Goal: Task Accomplishment & Management: Complete application form

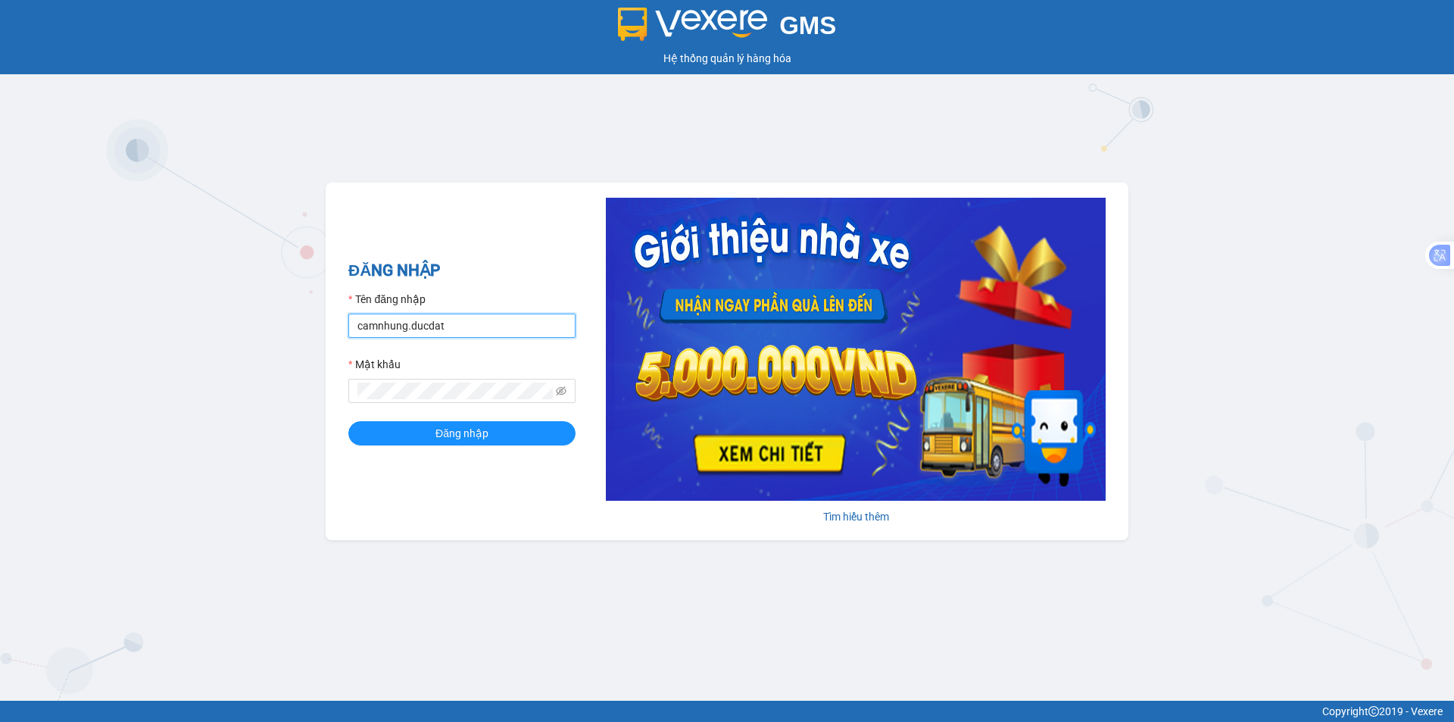
click at [481, 333] on input "camnhung.ducdat" at bounding box center [461, 326] width 227 height 24
type input "c"
click at [381, 317] on input "Tên đăng nhập" at bounding box center [461, 326] width 227 height 24
type input "lethu.ducdat"
click at [411, 430] on button "Đăng nhập" at bounding box center [461, 433] width 227 height 24
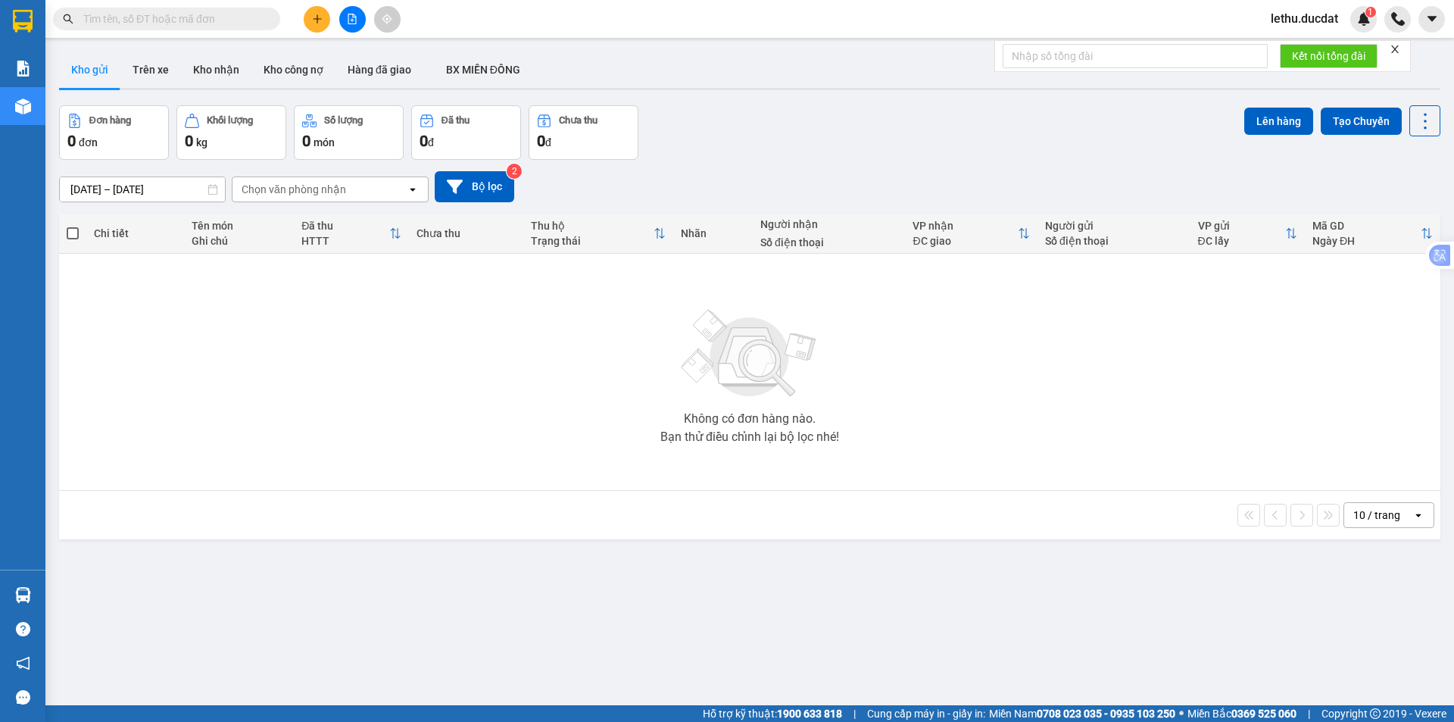
click at [1385, 511] on div "10 / trang" at bounding box center [1377, 515] width 47 height 15
click at [471, 339] on div "Không có đơn hàng nào. Bạn thử điều chỉnh lại bộ lọc nhé!" at bounding box center [750, 371] width 1367 height 227
click at [98, 18] on input "text" at bounding box center [172, 19] width 179 height 17
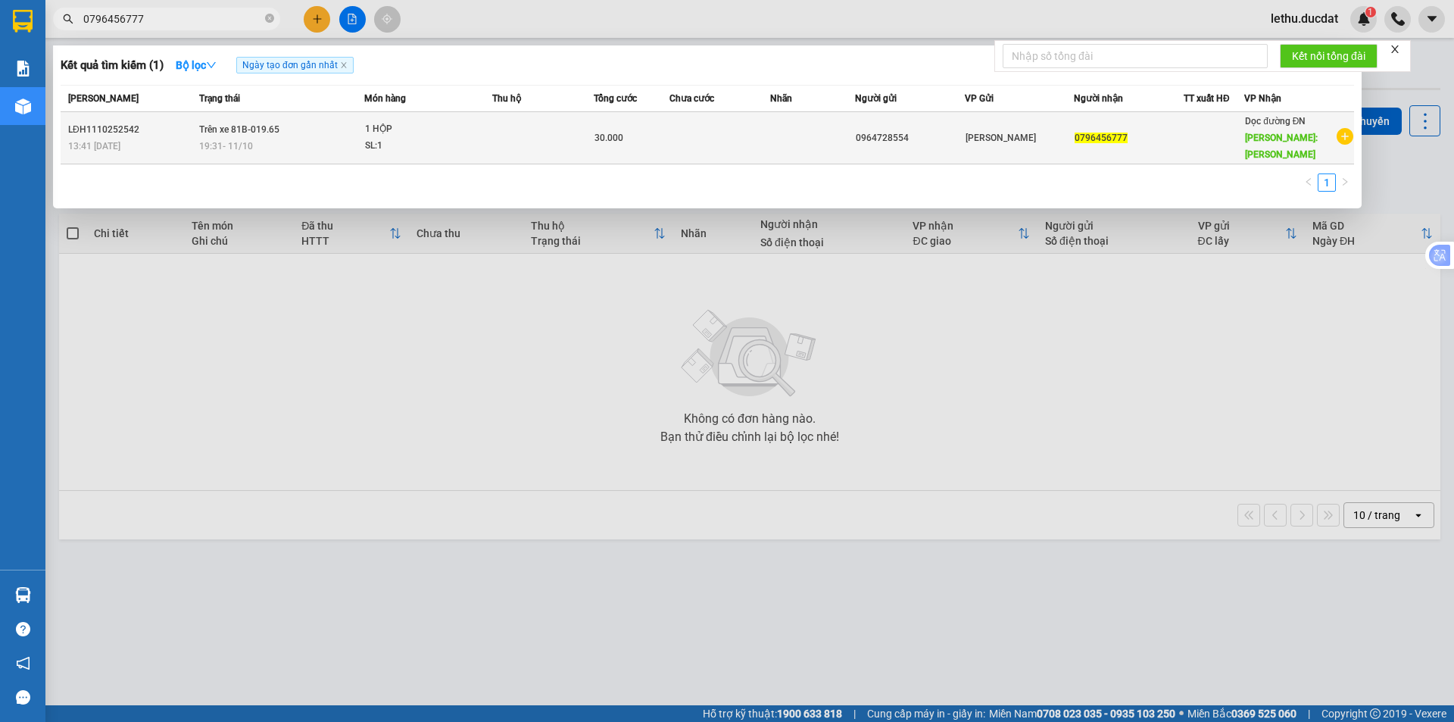
type input "0796456777"
click at [445, 147] on div "SL: 1" at bounding box center [422, 146] width 114 height 17
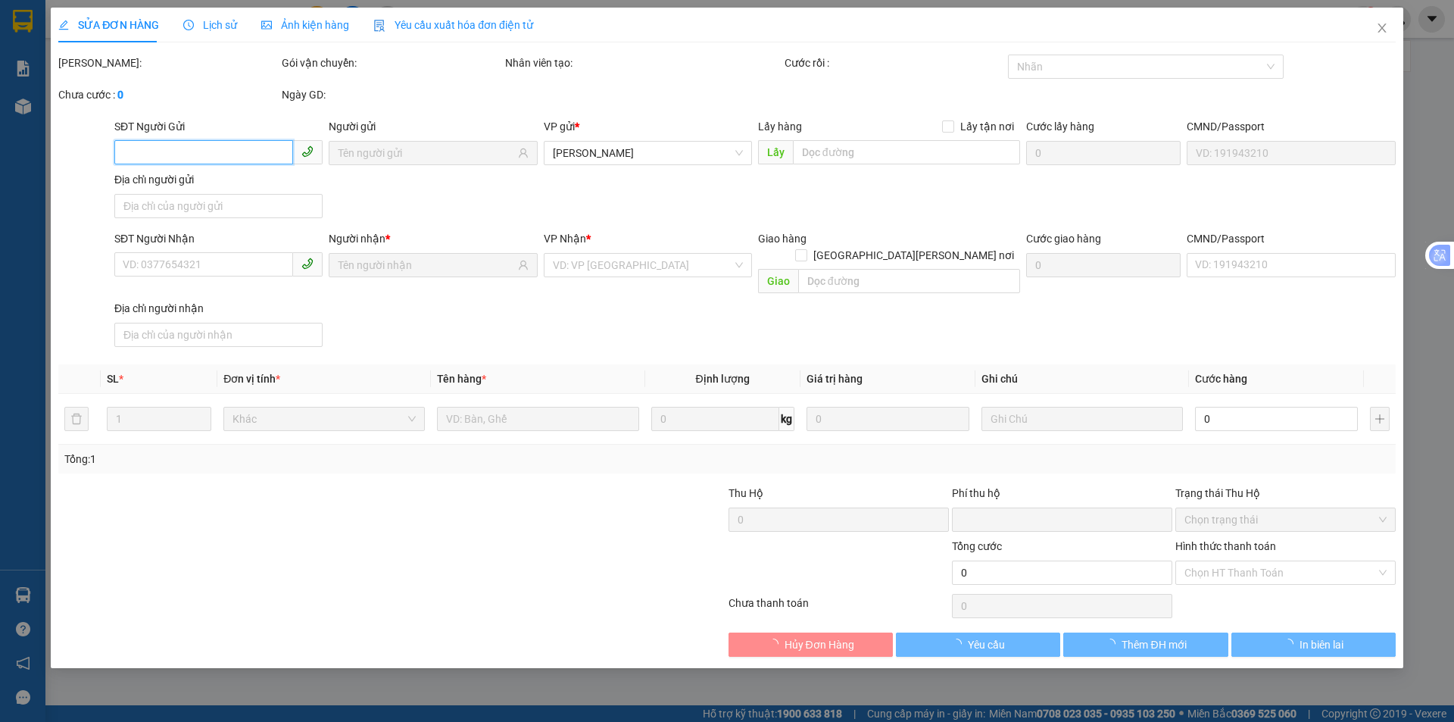
type input "0964728554"
type input "0796456777"
type input "QUÃNG NAM"
type input "0"
type input "30.000"
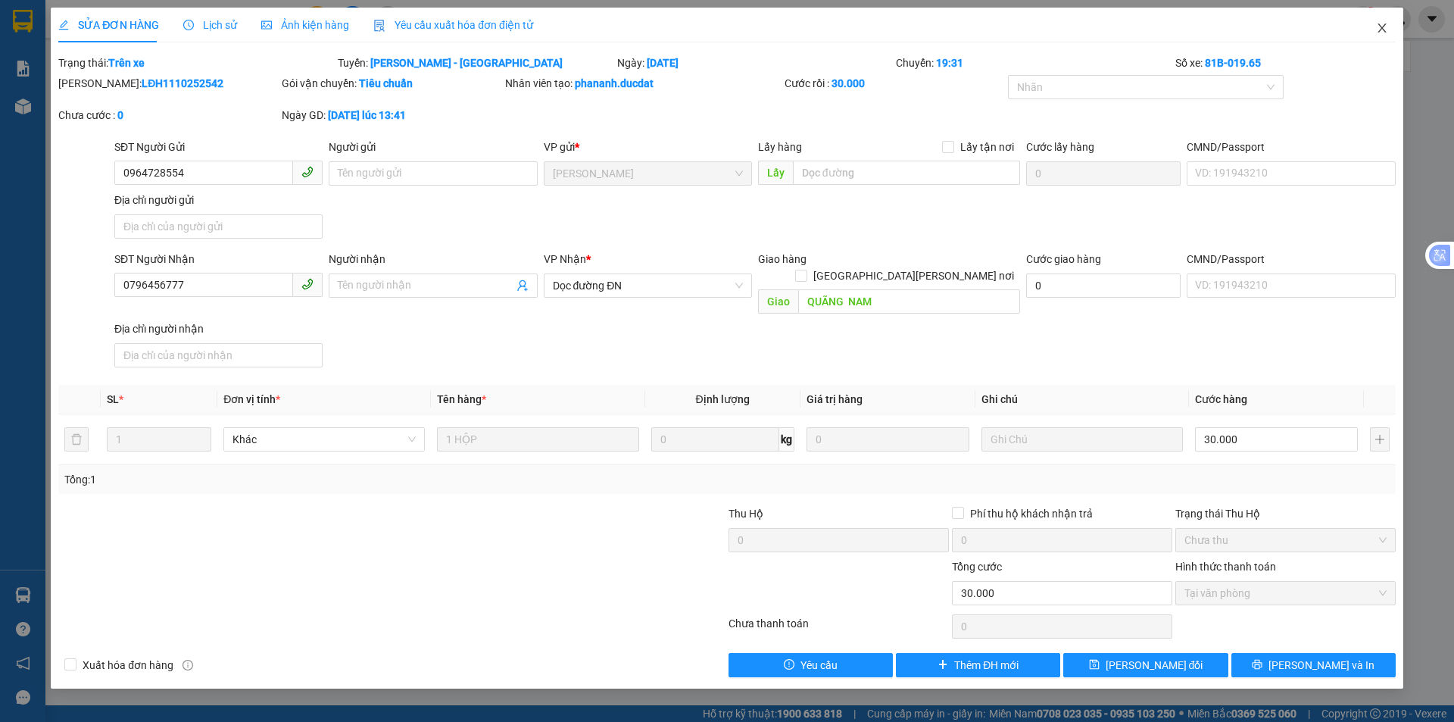
click at [1379, 26] on icon "close" at bounding box center [1382, 27] width 8 height 9
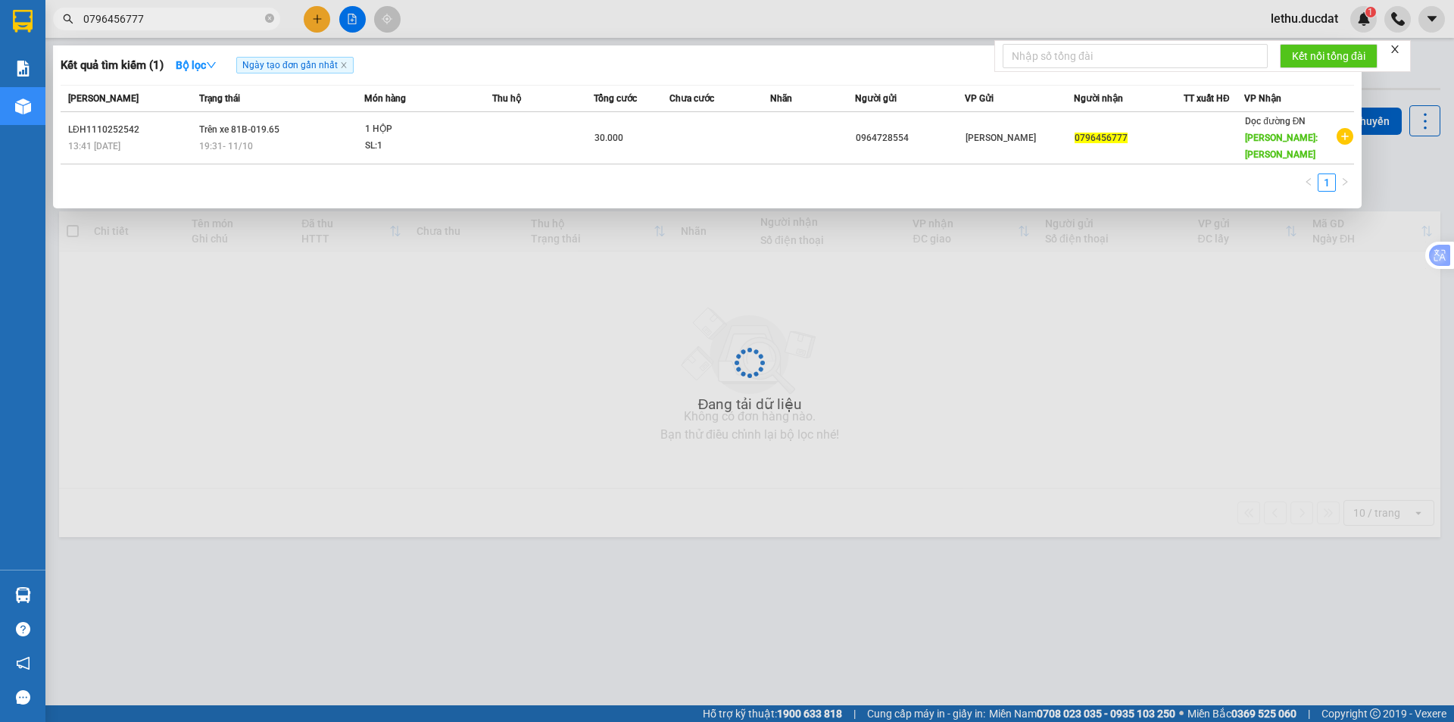
click at [195, 27] on input "0796456777" at bounding box center [172, 19] width 179 height 17
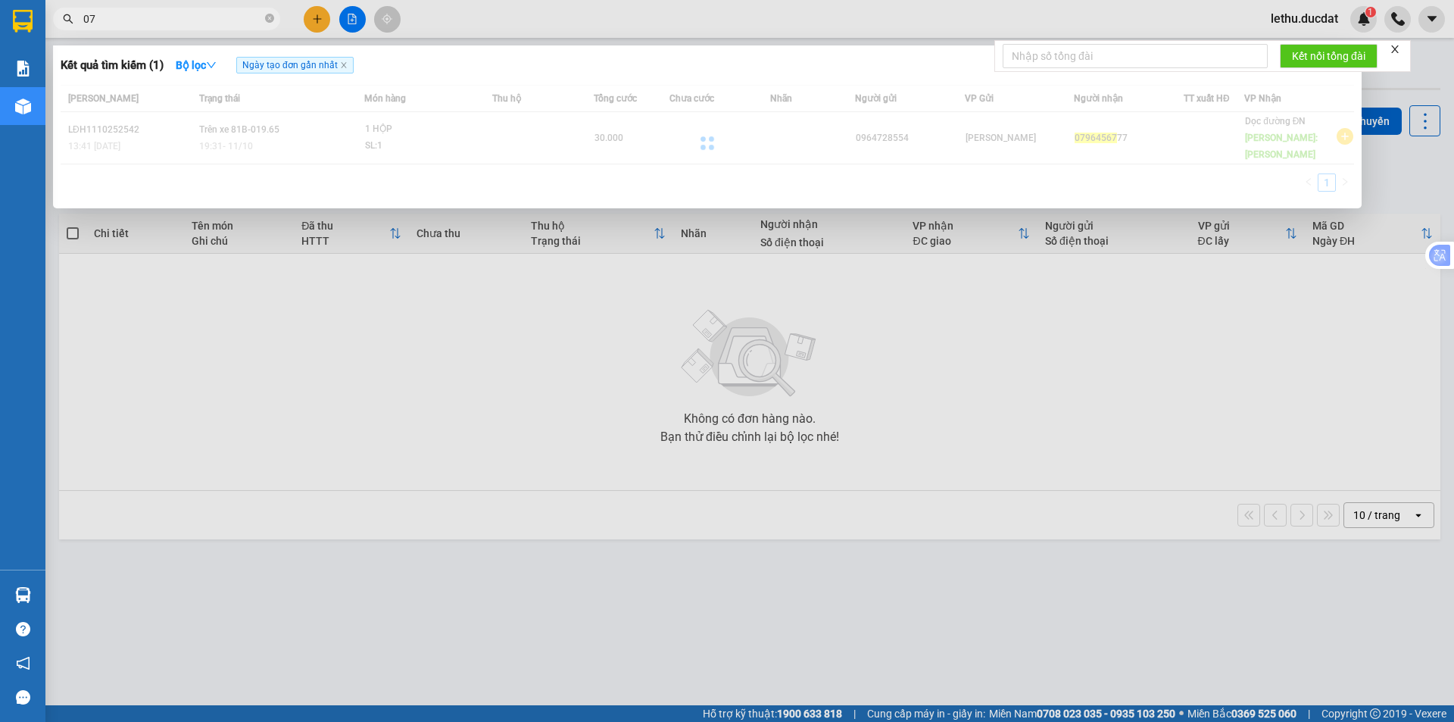
type input "0"
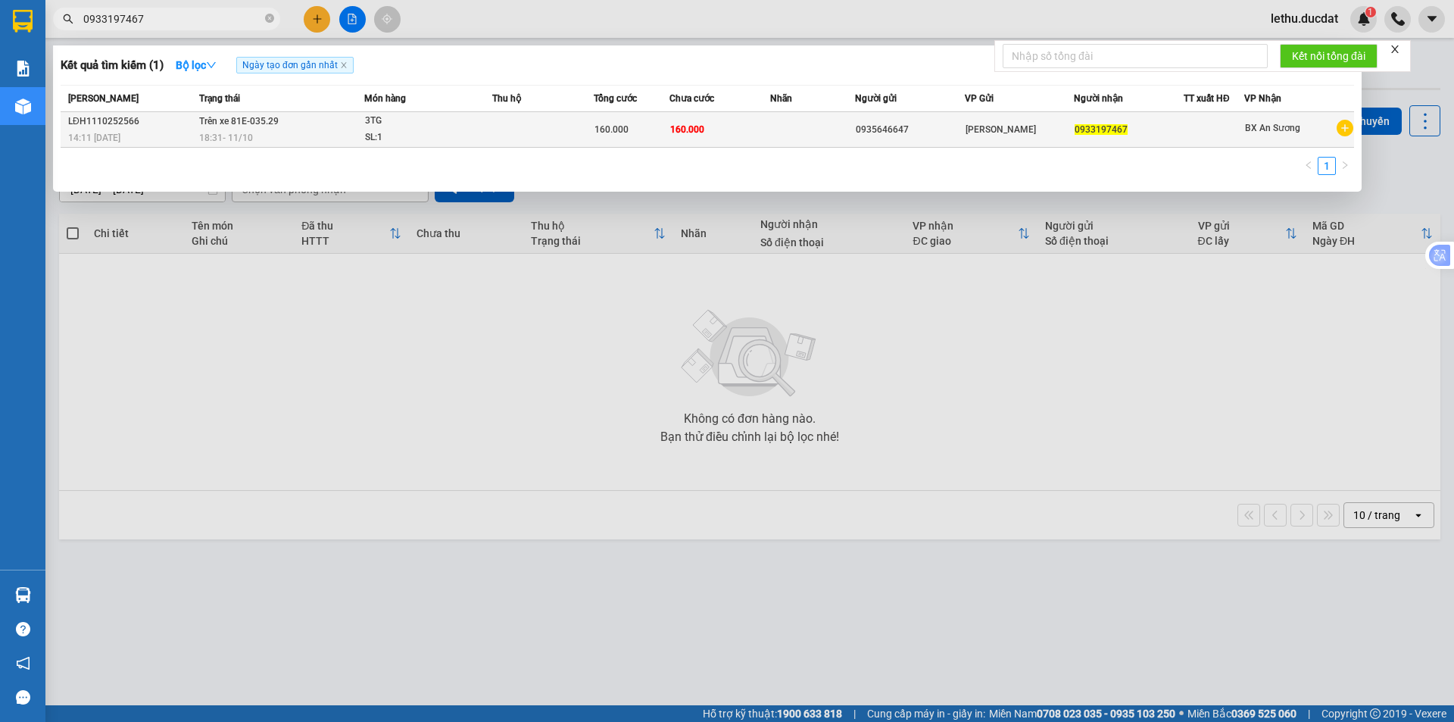
type input "0933197467"
click at [505, 130] on td at bounding box center [543, 130] width 102 height 36
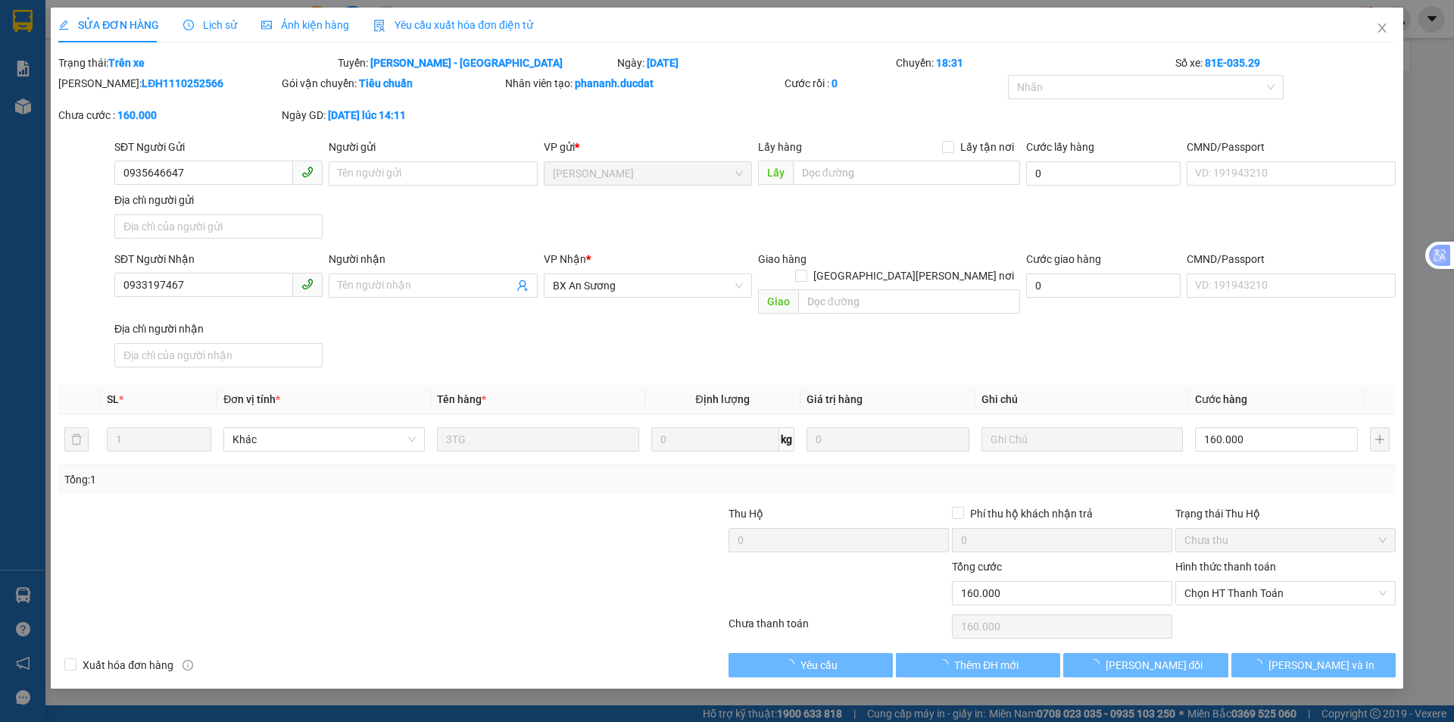
type input "0935646647"
type input "0933197467"
type input "0"
type input "160.000"
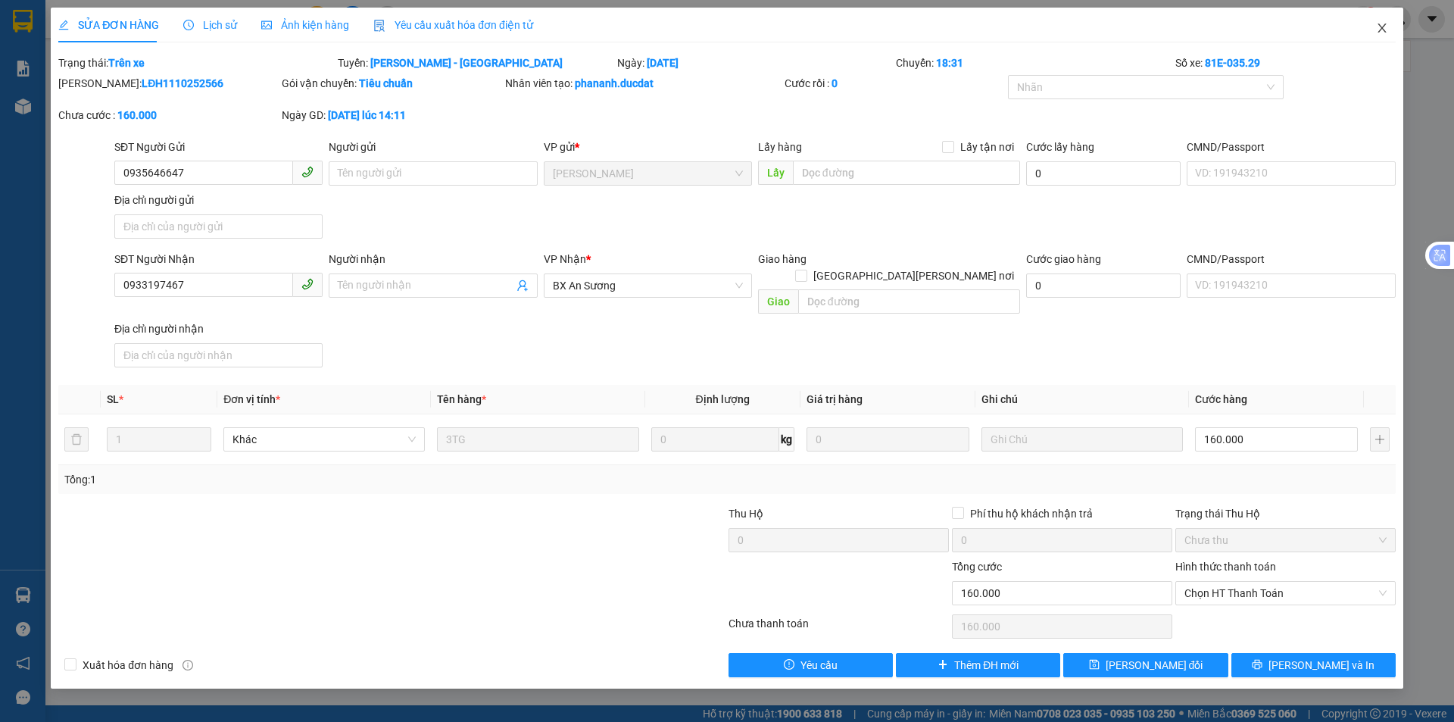
click at [1386, 27] on icon "close" at bounding box center [1382, 28] width 12 height 12
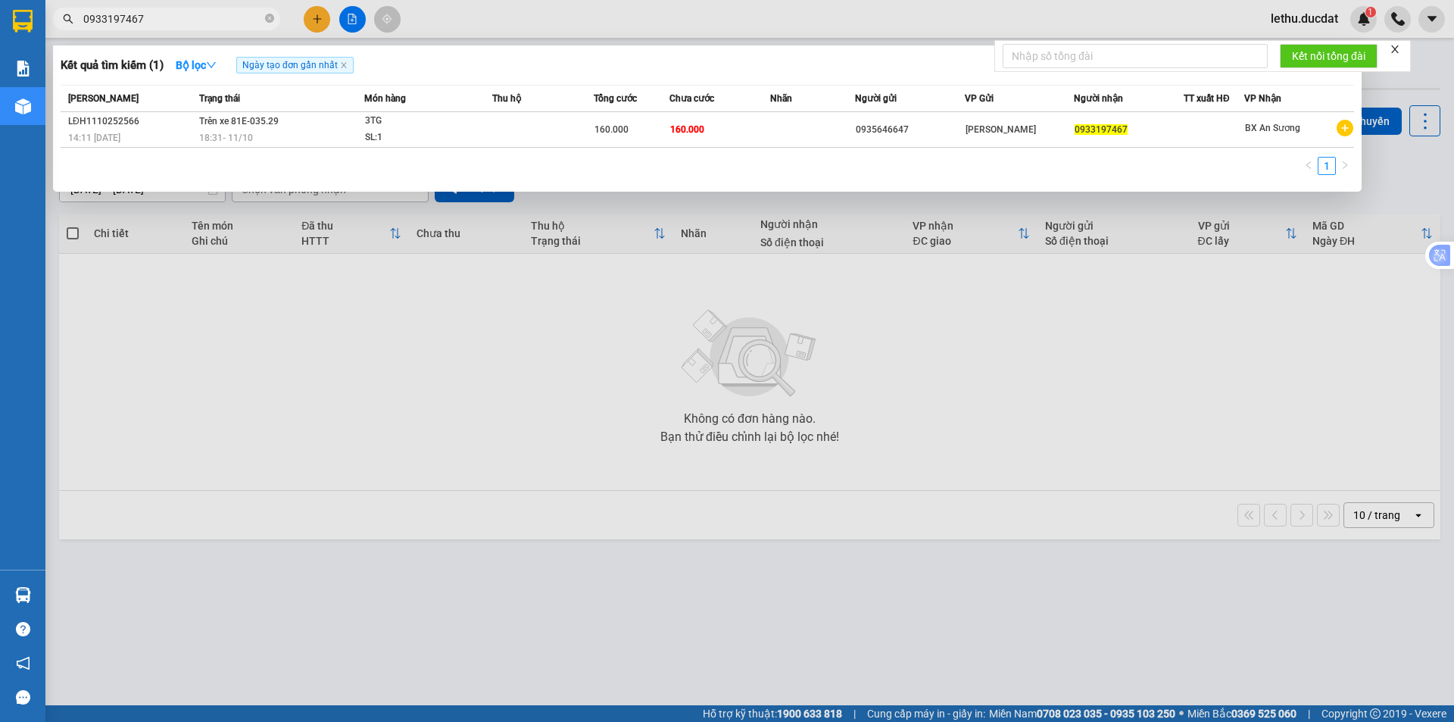
click at [156, 11] on input "0933197467" at bounding box center [172, 19] width 179 height 17
type input "0"
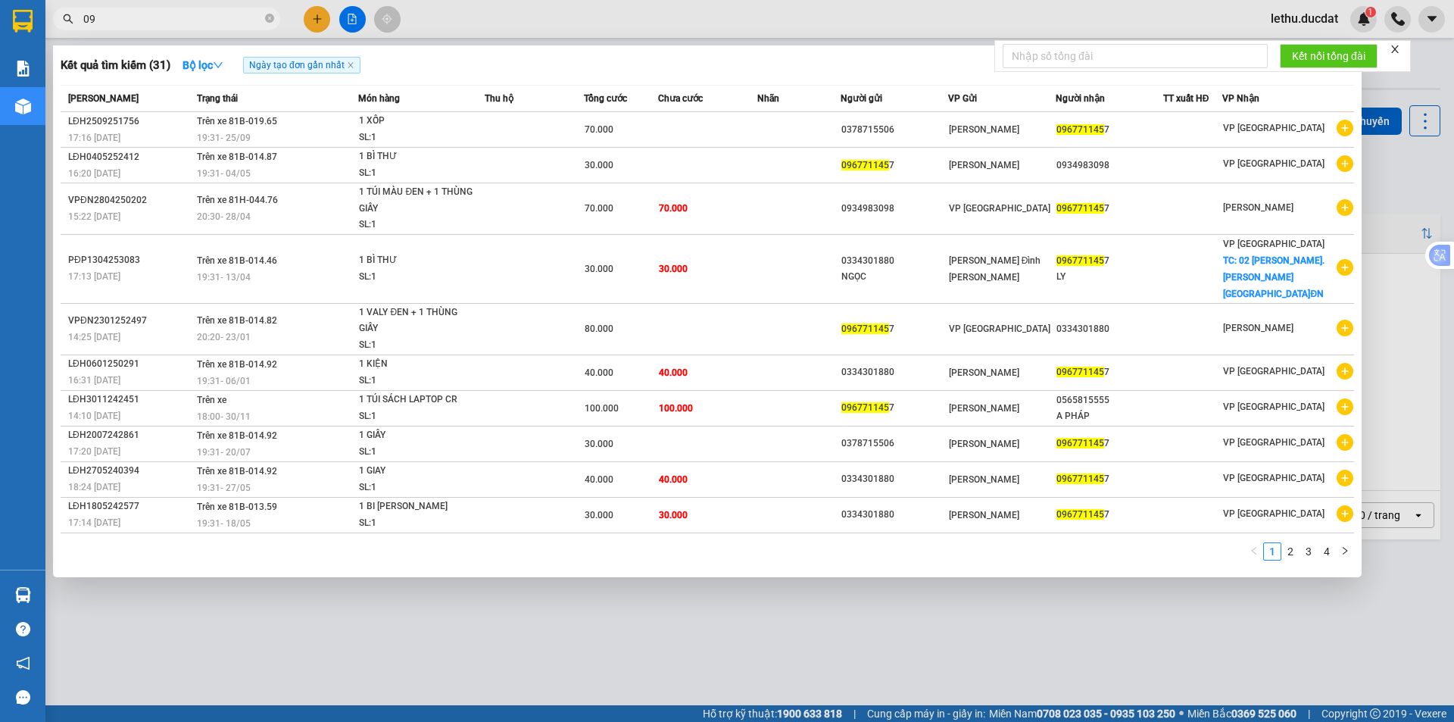
type input "0"
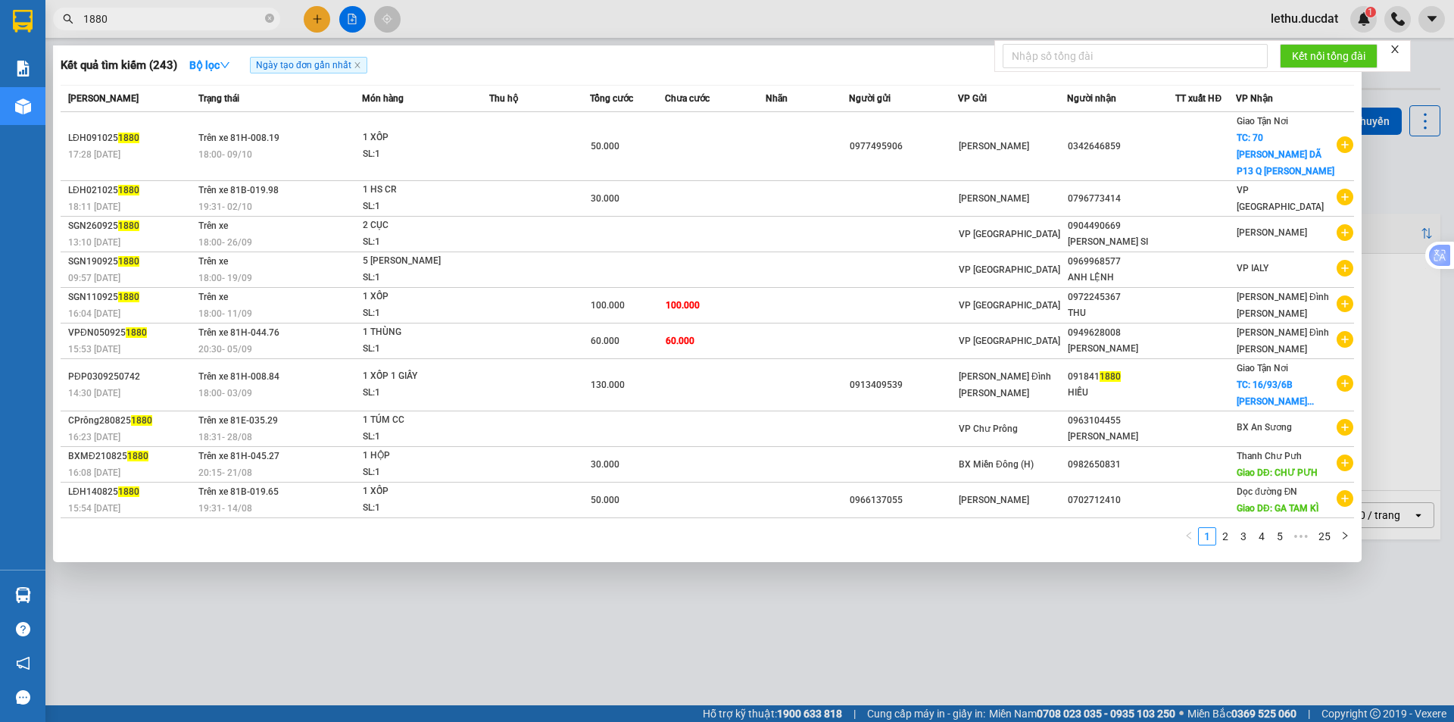
click at [700, 601] on div at bounding box center [727, 361] width 1454 height 722
click at [174, 27] on span "1880" at bounding box center [166, 19] width 227 height 23
click at [134, 19] on input "1880" at bounding box center [172, 19] width 179 height 17
type input "1"
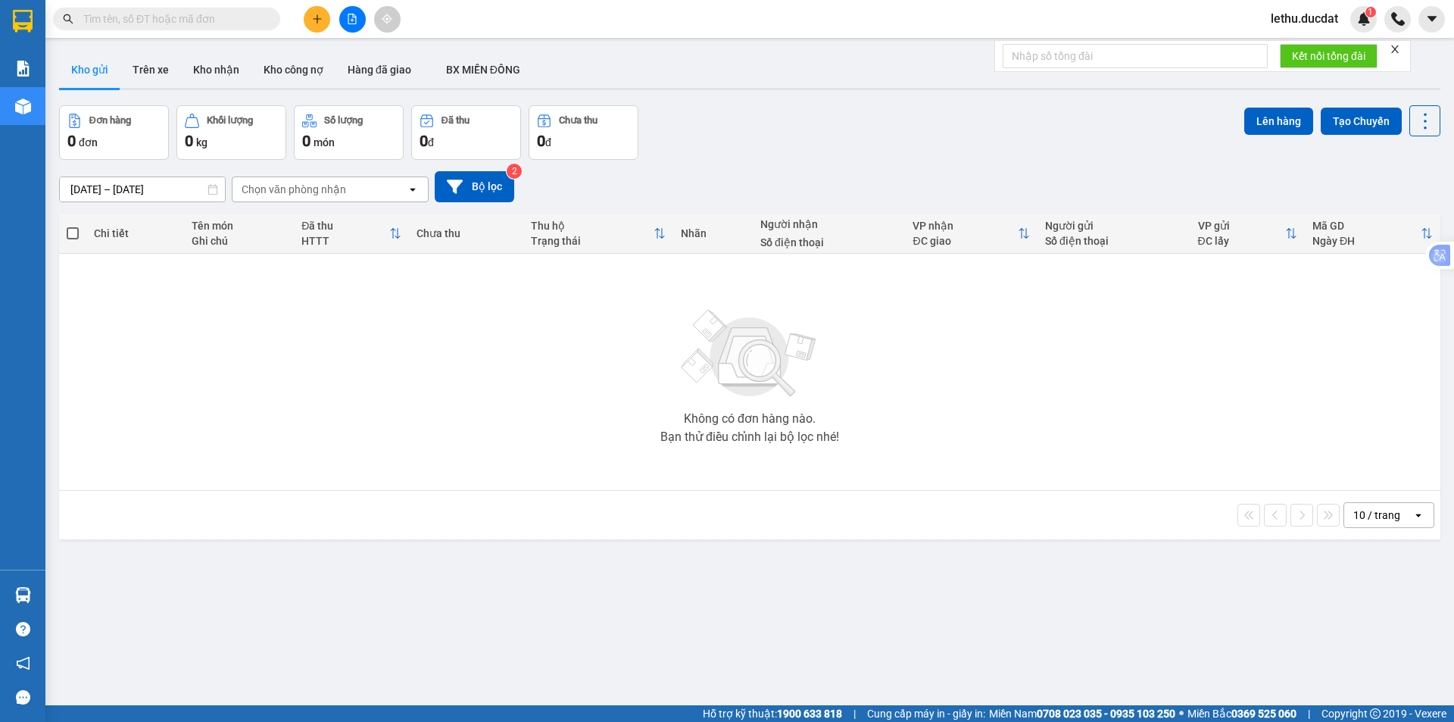
click at [373, 369] on div "Không có đơn hàng nào. Bạn thử điều chỉnh lại bộ lọc nhé!" at bounding box center [750, 371] width 1367 height 227
click at [160, 20] on input "text" at bounding box center [172, 19] width 179 height 17
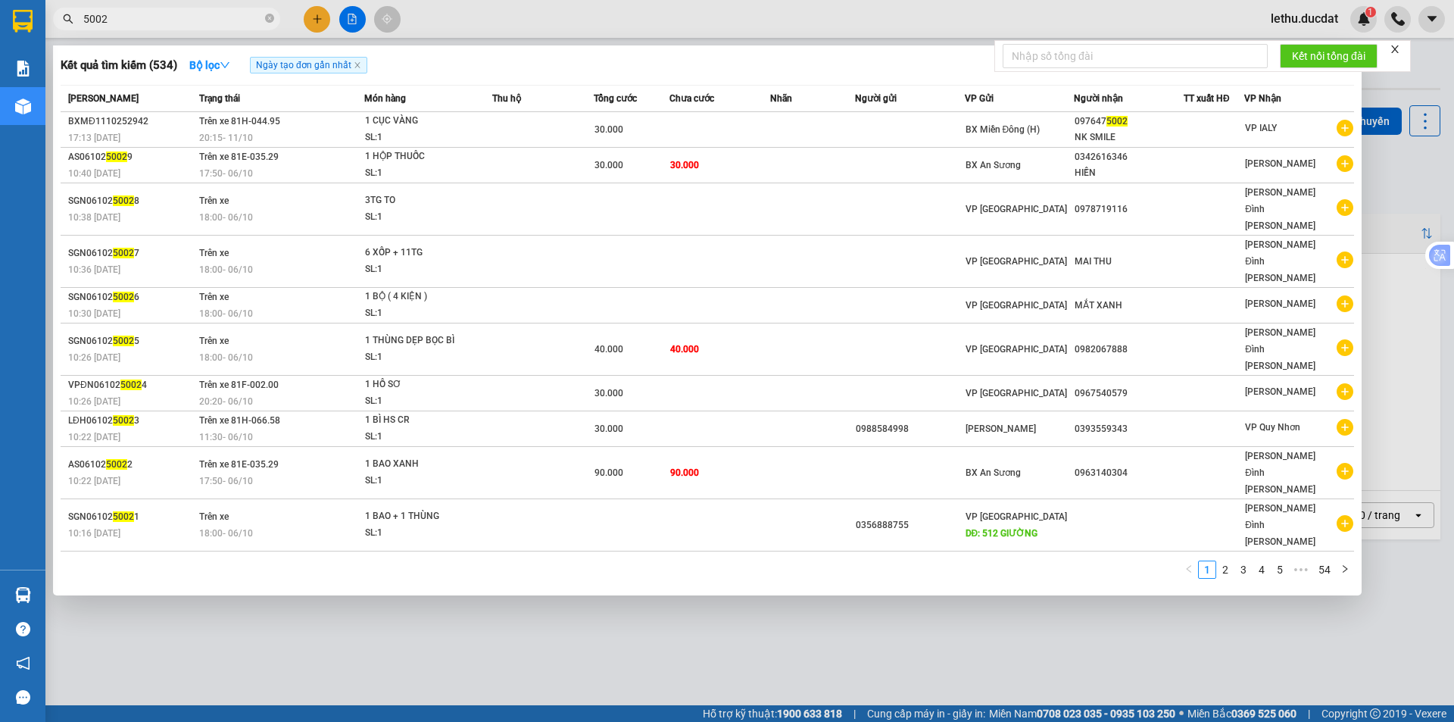
type input "5002"
click at [589, 601] on div at bounding box center [727, 361] width 1454 height 722
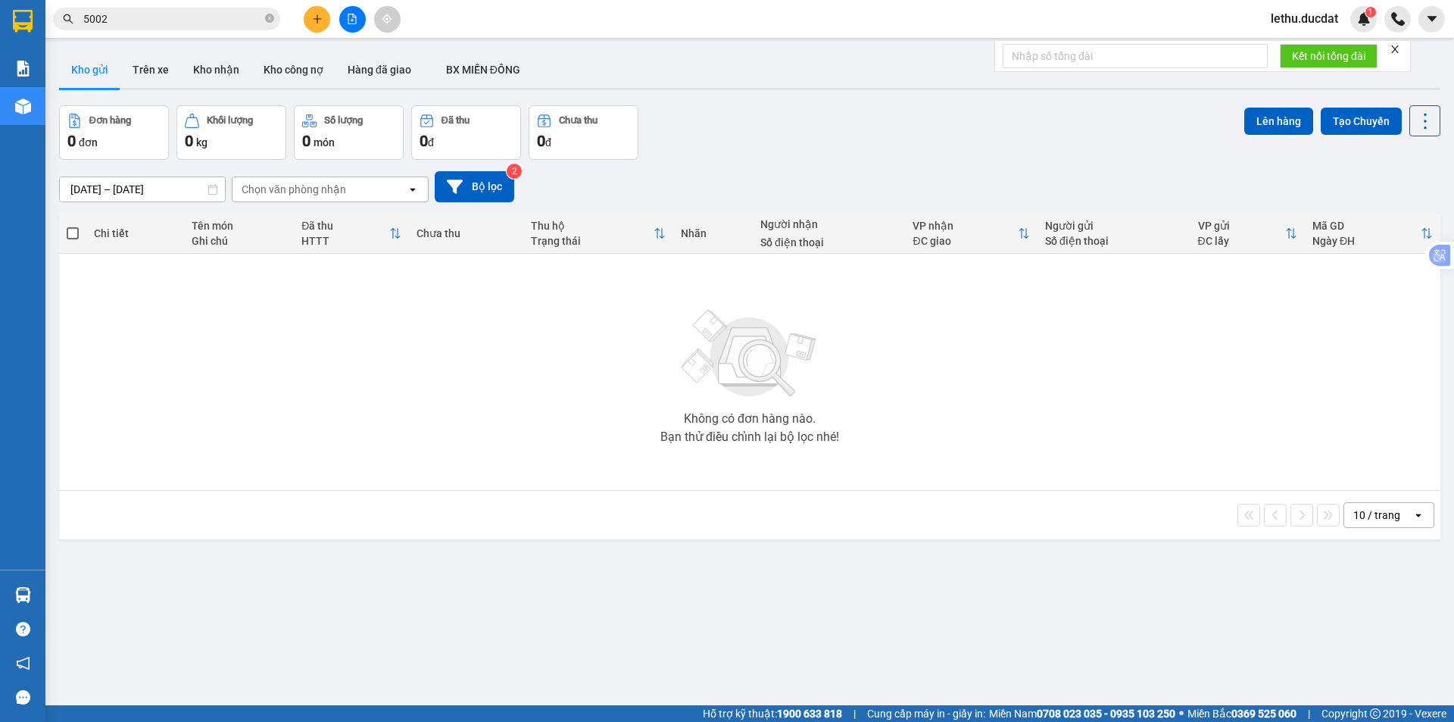
click at [520, 426] on div "Không có đơn hàng nào. Bạn thử điều chỉnh lại bộ lọc nhé!" at bounding box center [750, 371] width 1367 height 227
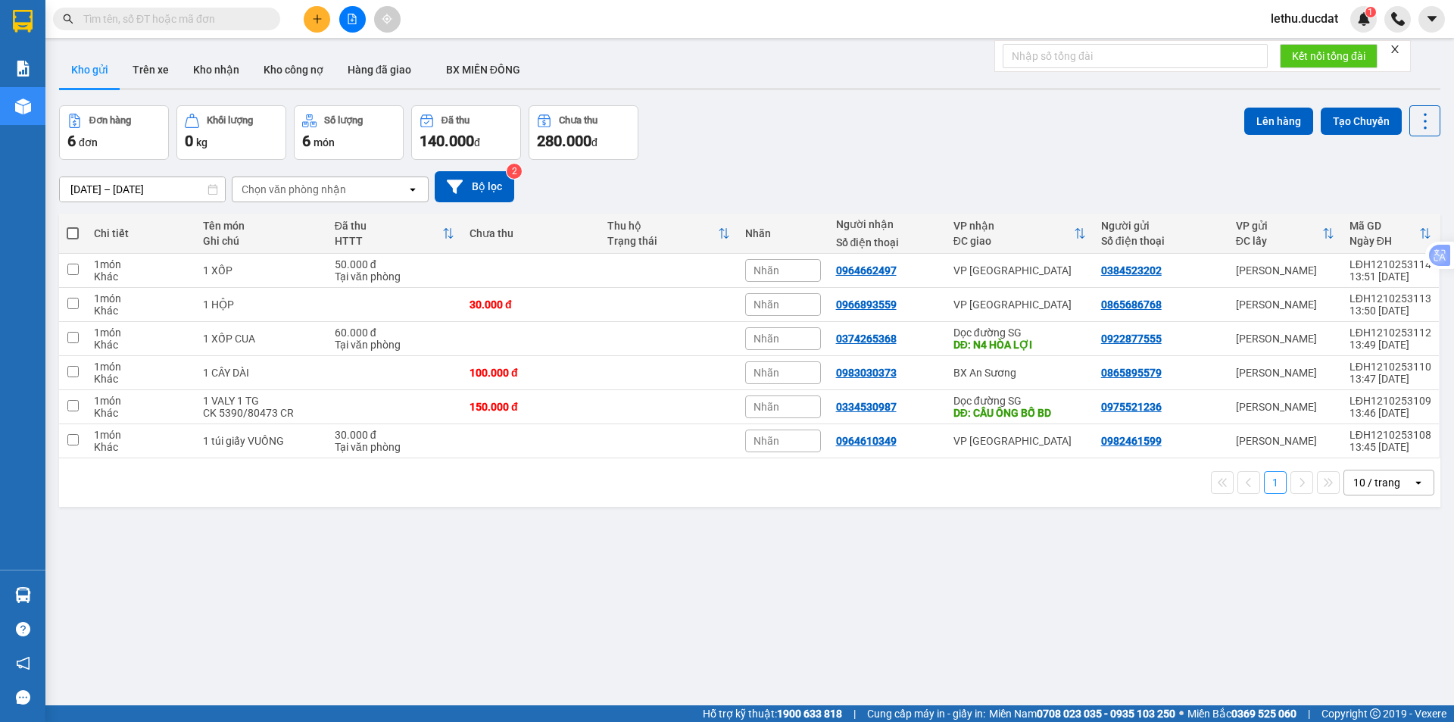
click at [512, 553] on div "ver 1.8.146 Kho gửi Trên xe Kho nhận Kho công nợ Hàng đã giao BX MIỀN ĐÔNG Đơn …" at bounding box center [750, 406] width 1394 height 722
click at [470, 186] on button "Bộ lọc" at bounding box center [475, 186] width 80 height 31
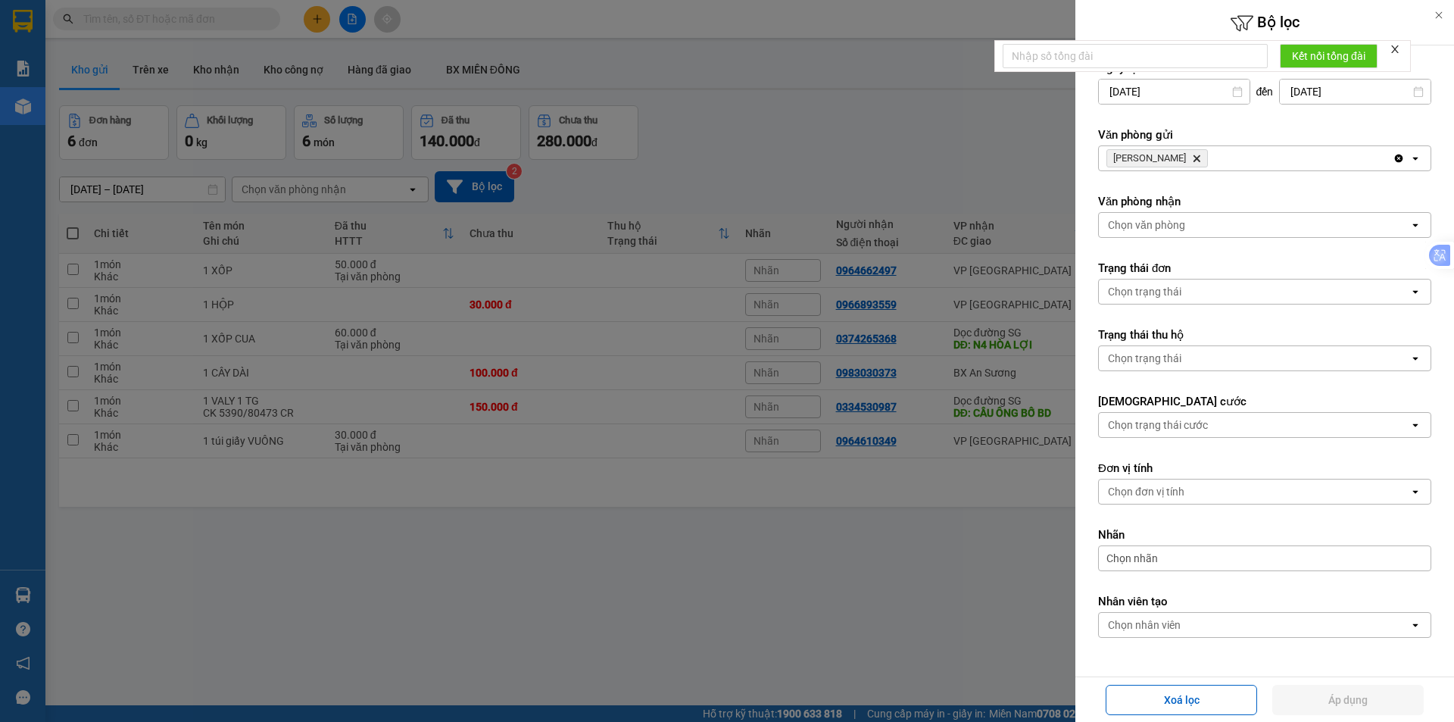
click at [1194, 158] on icon "Lê Đại Hành, close by backspace" at bounding box center [1197, 158] width 7 height 7
click at [1139, 161] on div "Chọn văn phòng" at bounding box center [1146, 158] width 77 height 15
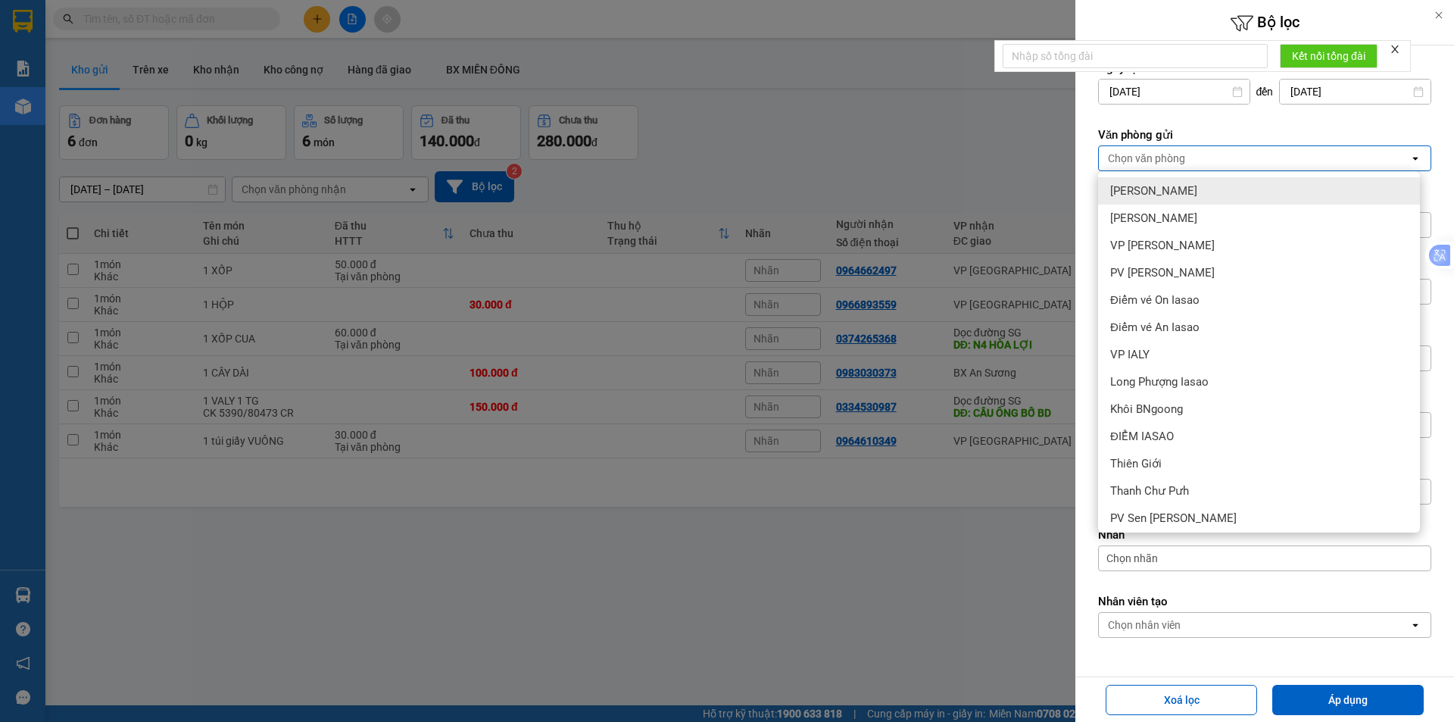
click at [967, 152] on div at bounding box center [727, 361] width 1454 height 722
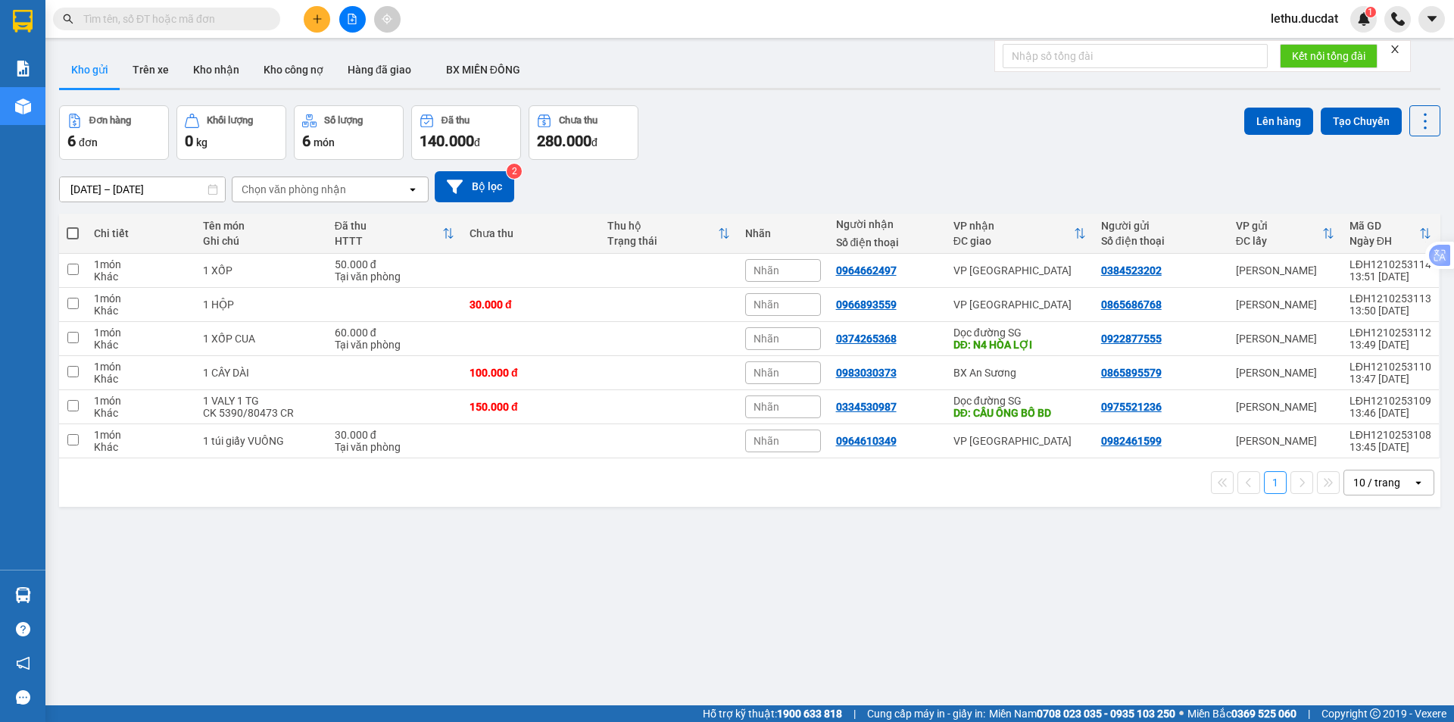
click at [292, 193] on div "Chọn văn phòng nhận" at bounding box center [294, 189] width 105 height 15
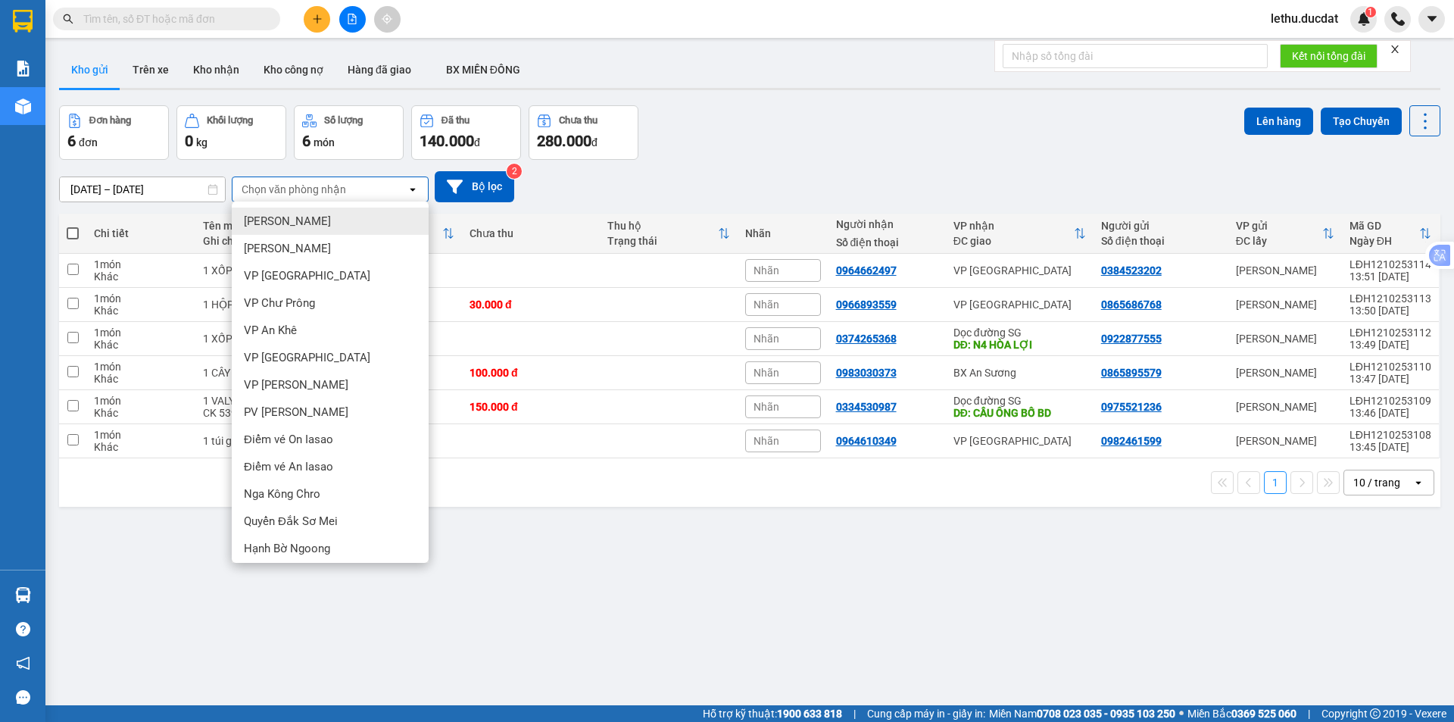
click at [794, 170] on div "10/10/2025 – 12/10/2025 Press the down arrow key to interact with the calendar …" at bounding box center [750, 187] width 1382 height 54
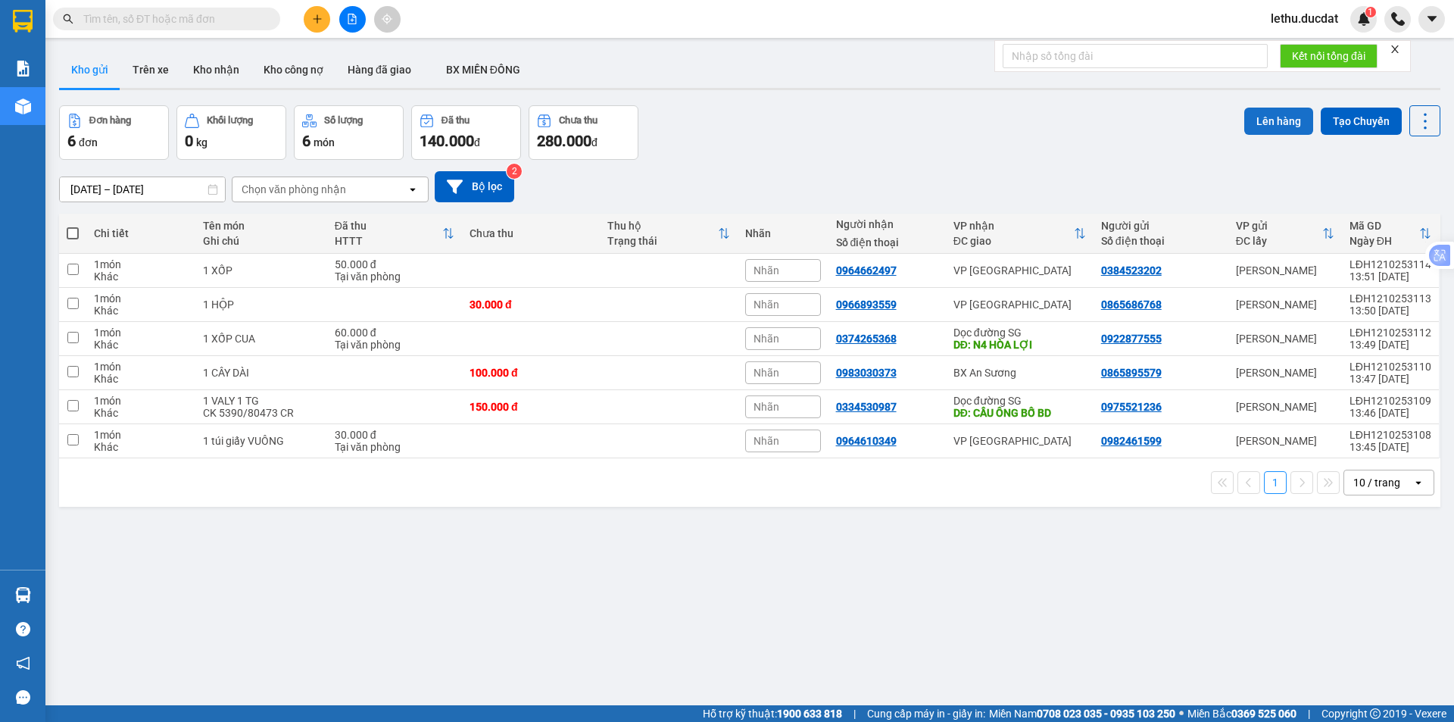
click at [1259, 115] on button "Lên hàng" at bounding box center [1279, 121] width 69 height 27
click at [948, 137] on div "Đơn hàng 6 đơn Khối lượng 0 kg Số lượng 6 món Đã thu 140.000 đ Chưa thu 280.000…" at bounding box center [750, 132] width 1382 height 55
click at [313, 24] on button at bounding box center [317, 19] width 27 height 27
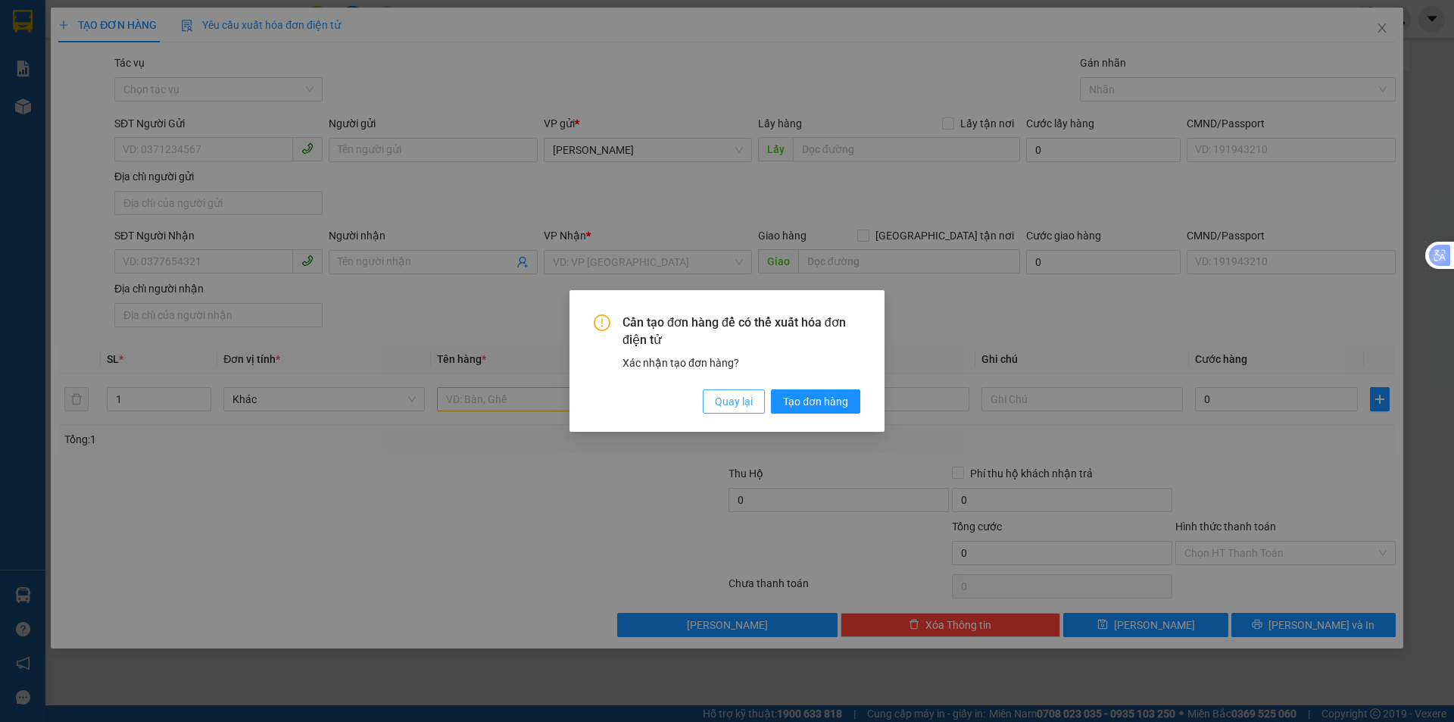
click at [736, 398] on span "Quay lại" at bounding box center [734, 401] width 38 height 17
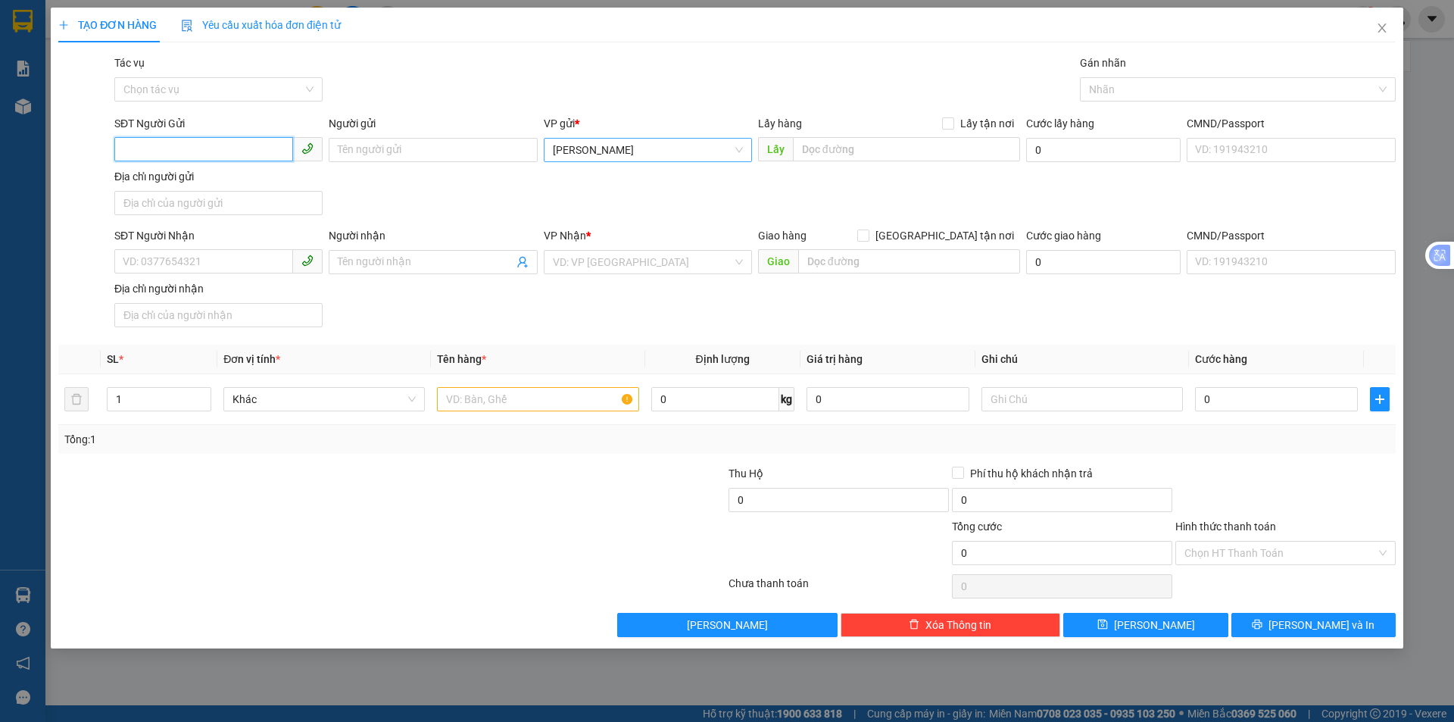
click at [572, 152] on span "[PERSON_NAME]" at bounding box center [648, 150] width 190 height 23
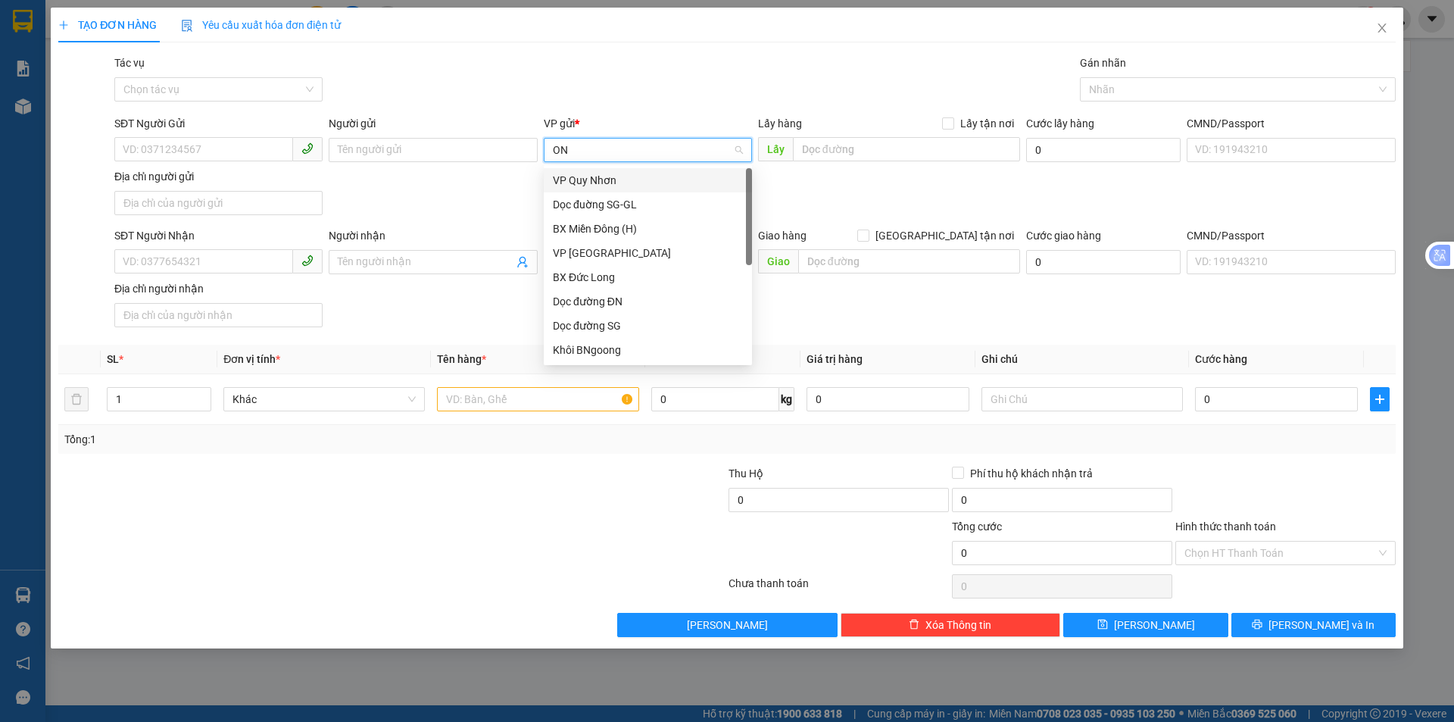
type input "ON"
click at [590, 229] on div "Điểm vé On Iasao" at bounding box center [648, 228] width 190 height 17
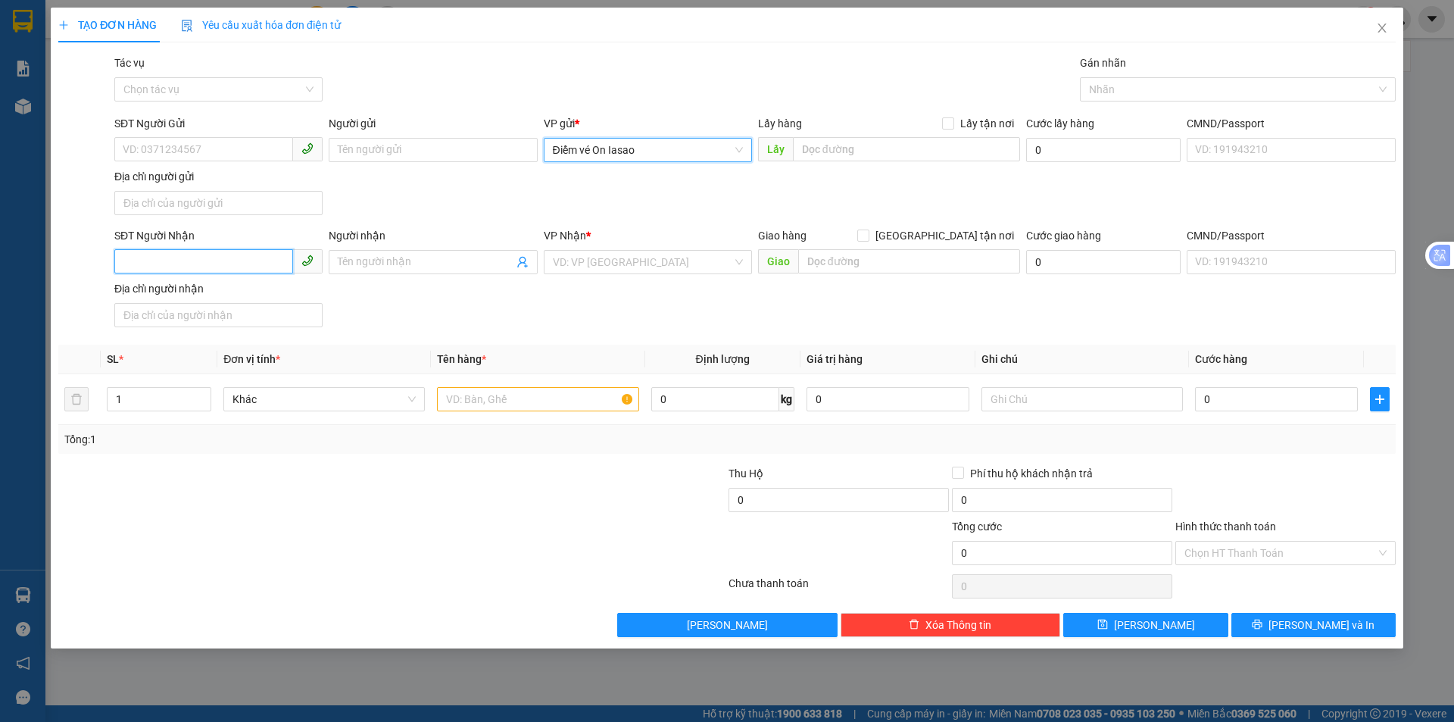
click at [222, 267] on input "SĐT Người Nhận" at bounding box center [203, 261] width 179 height 24
type input "0981014414"
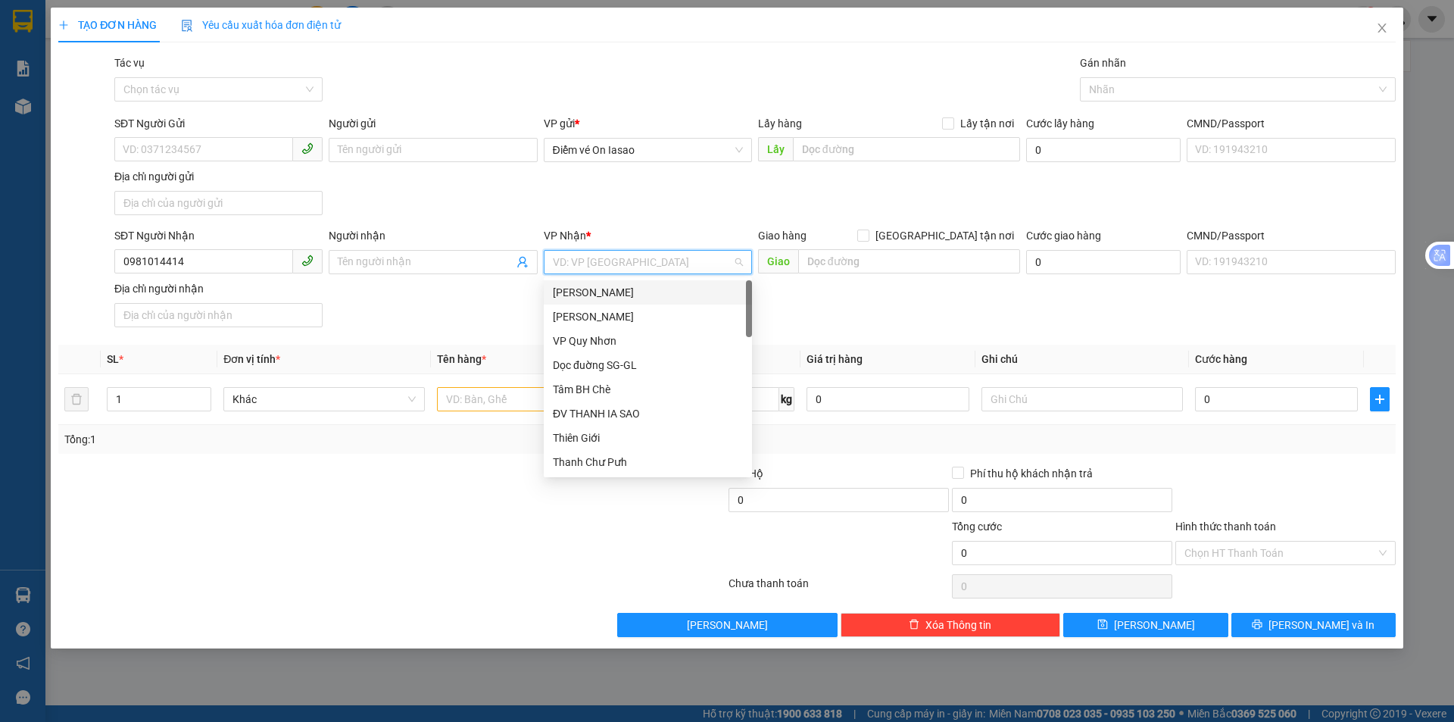
click at [616, 262] on input "search" at bounding box center [643, 262] width 180 height 23
type input "B"
type input "VP D"
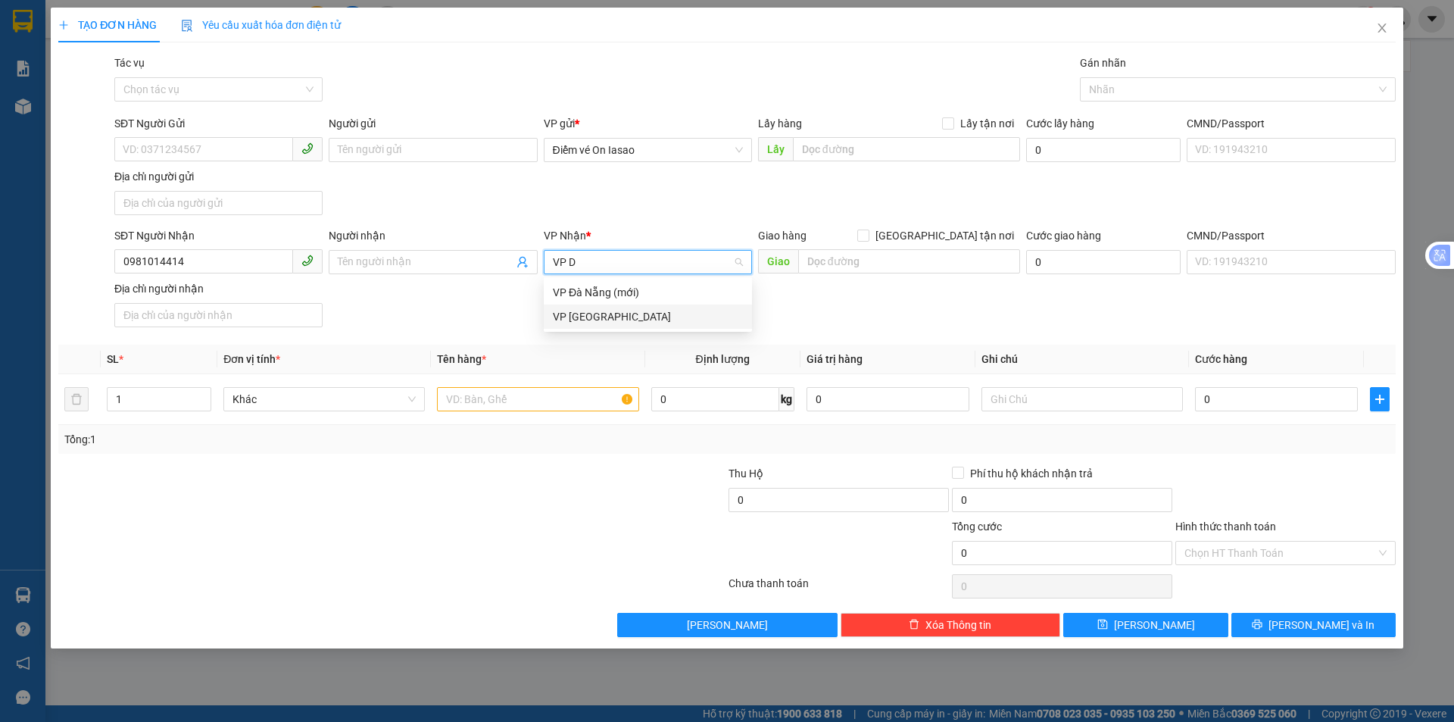
click at [600, 317] on div "VP Đà Nẵng" at bounding box center [648, 316] width 190 height 17
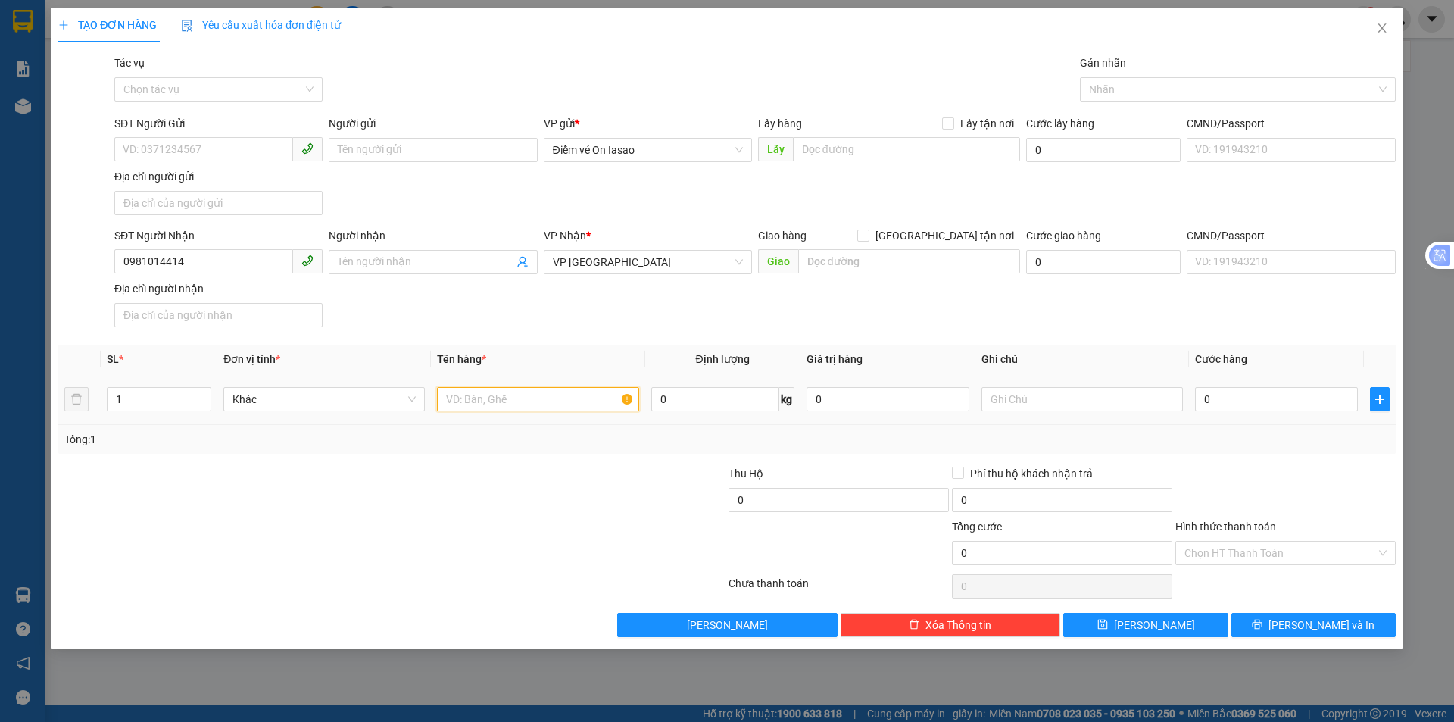
click at [498, 401] on input "text" at bounding box center [537, 399] width 201 height 24
type input "1 XỐP CR"
click at [1254, 405] on input "0" at bounding box center [1276, 399] width 163 height 24
type input "4"
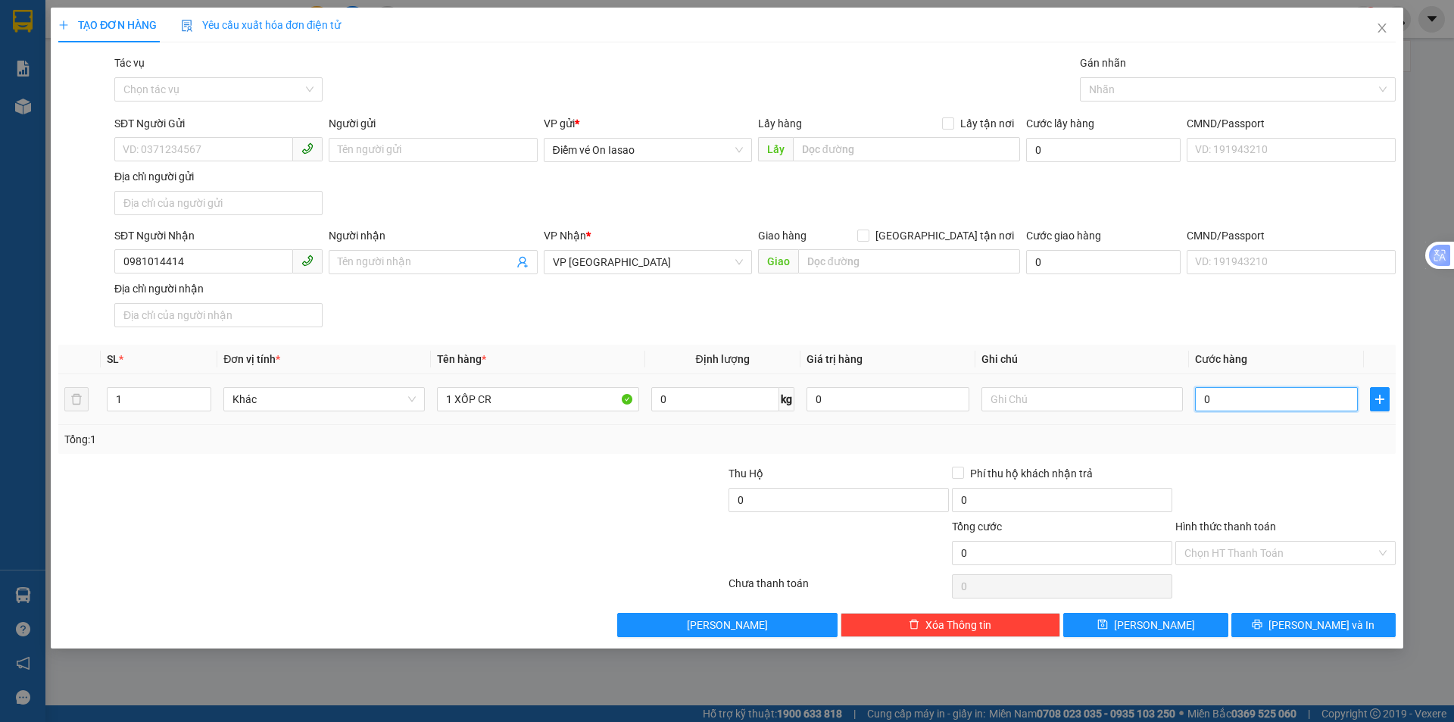
type input "4"
type input "40"
type input "400"
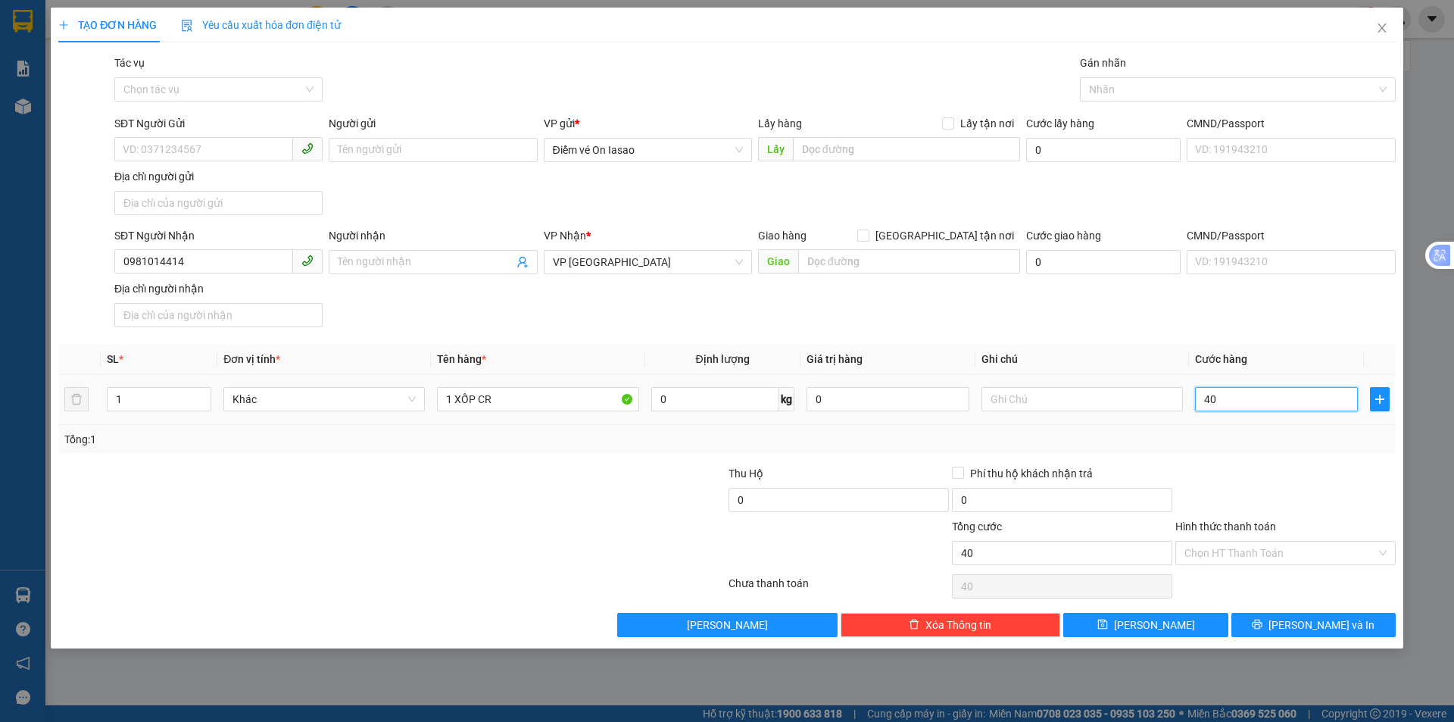
type input "400"
type input "4.000"
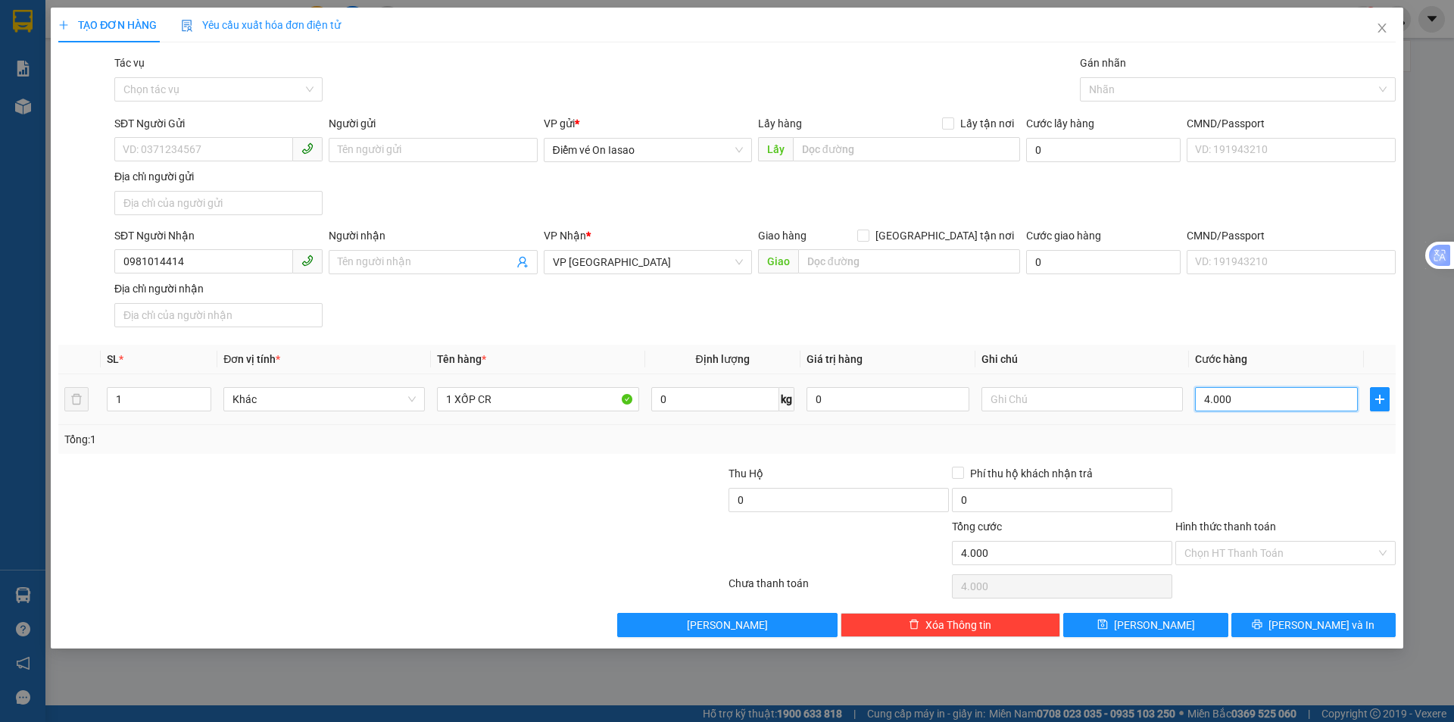
type input "40.000"
click at [1245, 554] on input "Hình thức thanh toán" at bounding box center [1281, 553] width 192 height 23
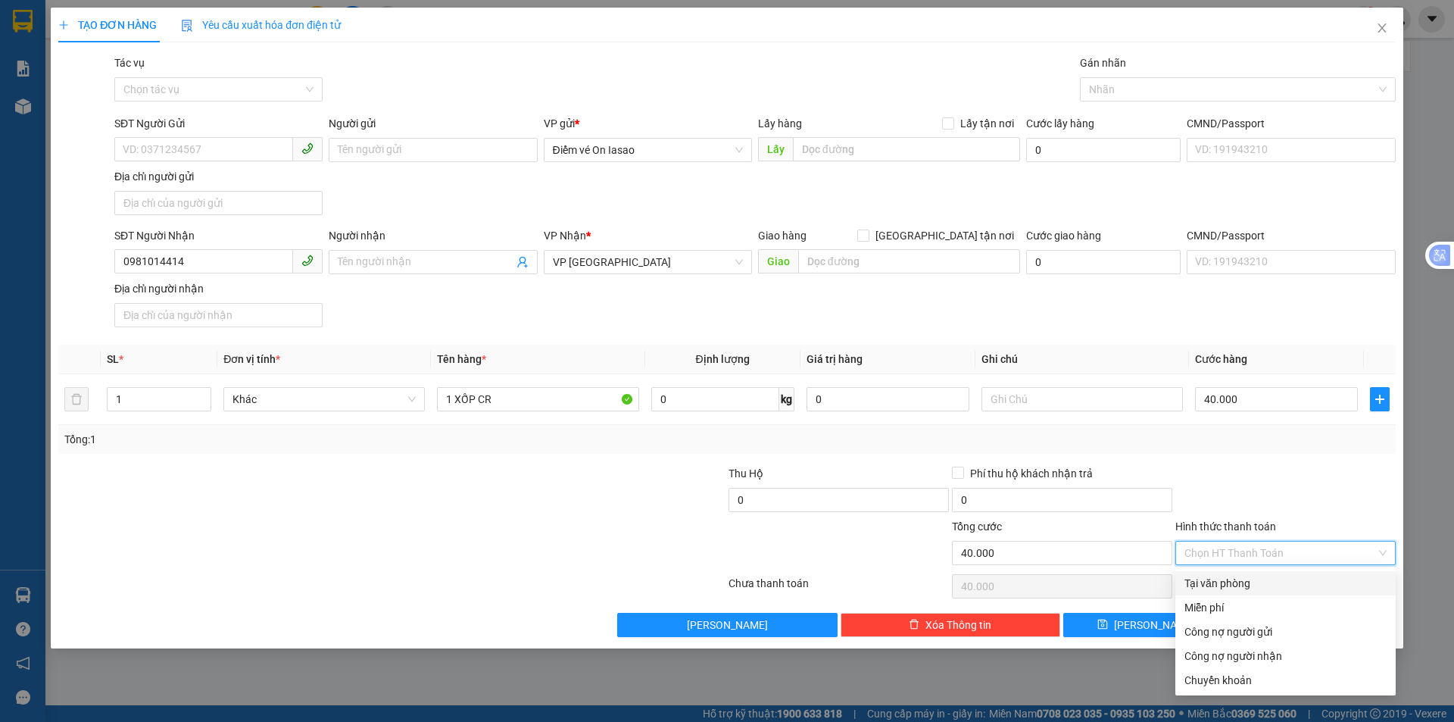
click at [1235, 581] on div "Tại văn phòng" at bounding box center [1286, 583] width 202 height 17
type input "0"
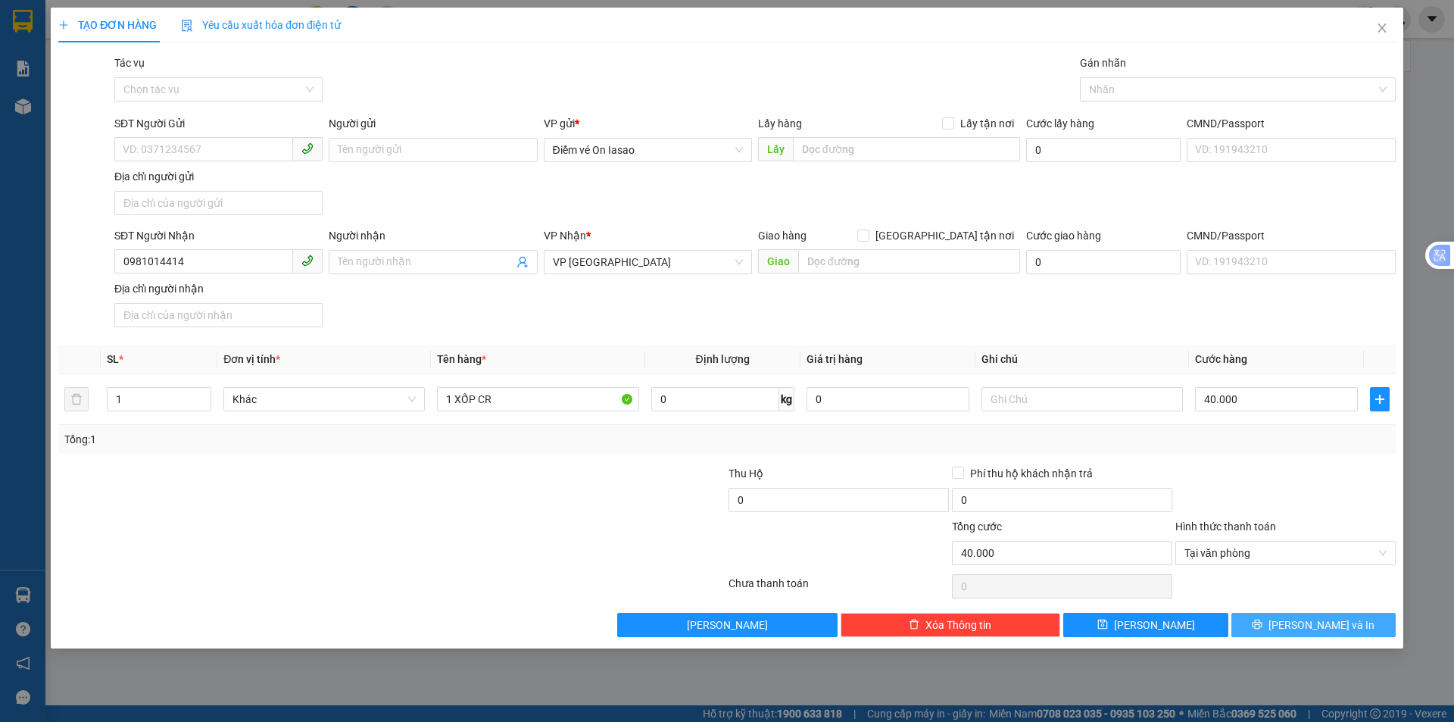
click at [1297, 628] on button "Lưu và In" at bounding box center [1314, 625] width 164 height 24
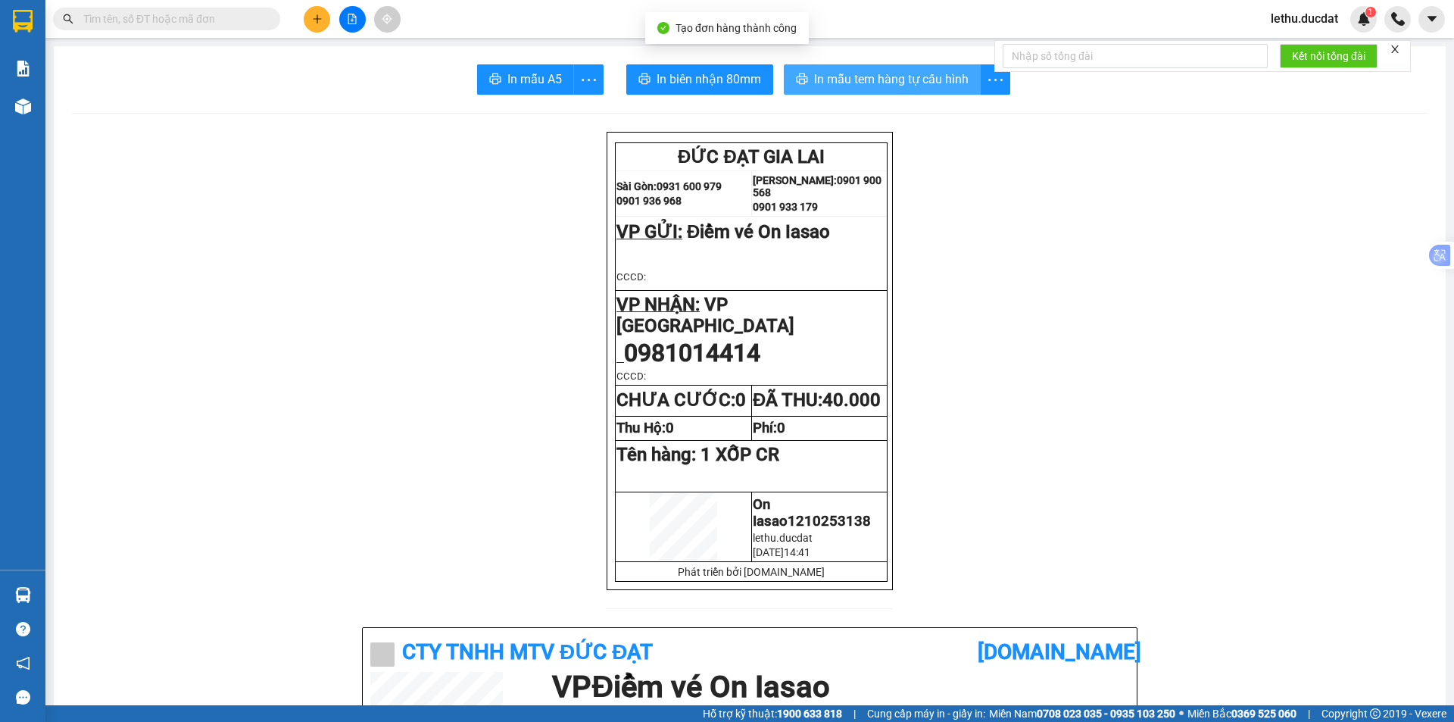
click at [843, 89] on span "In mẫu tem hàng tự cấu hình" at bounding box center [891, 79] width 155 height 19
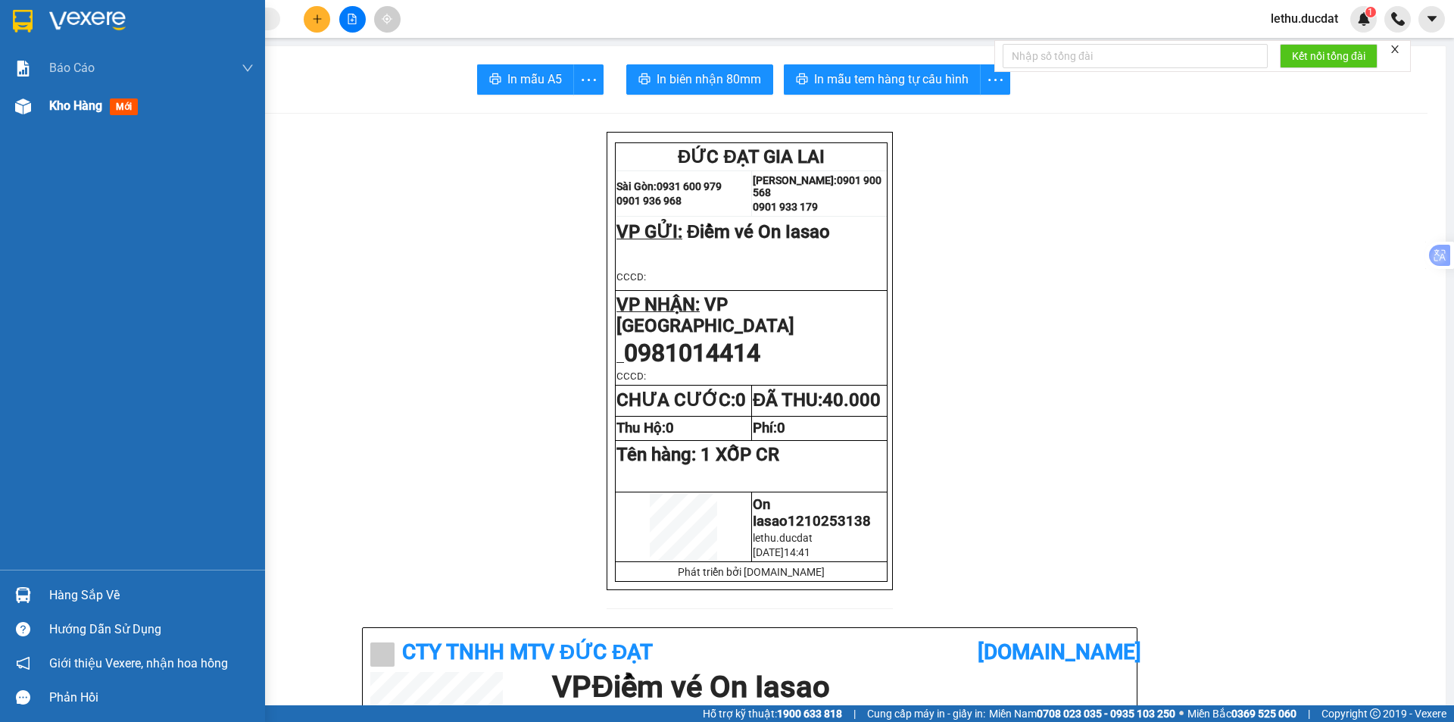
click at [56, 102] on span "Kho hàng" at bounding box center [75, 105] width 53 height 14
